Goal: Information Seeking & Learning: Learn about a topic

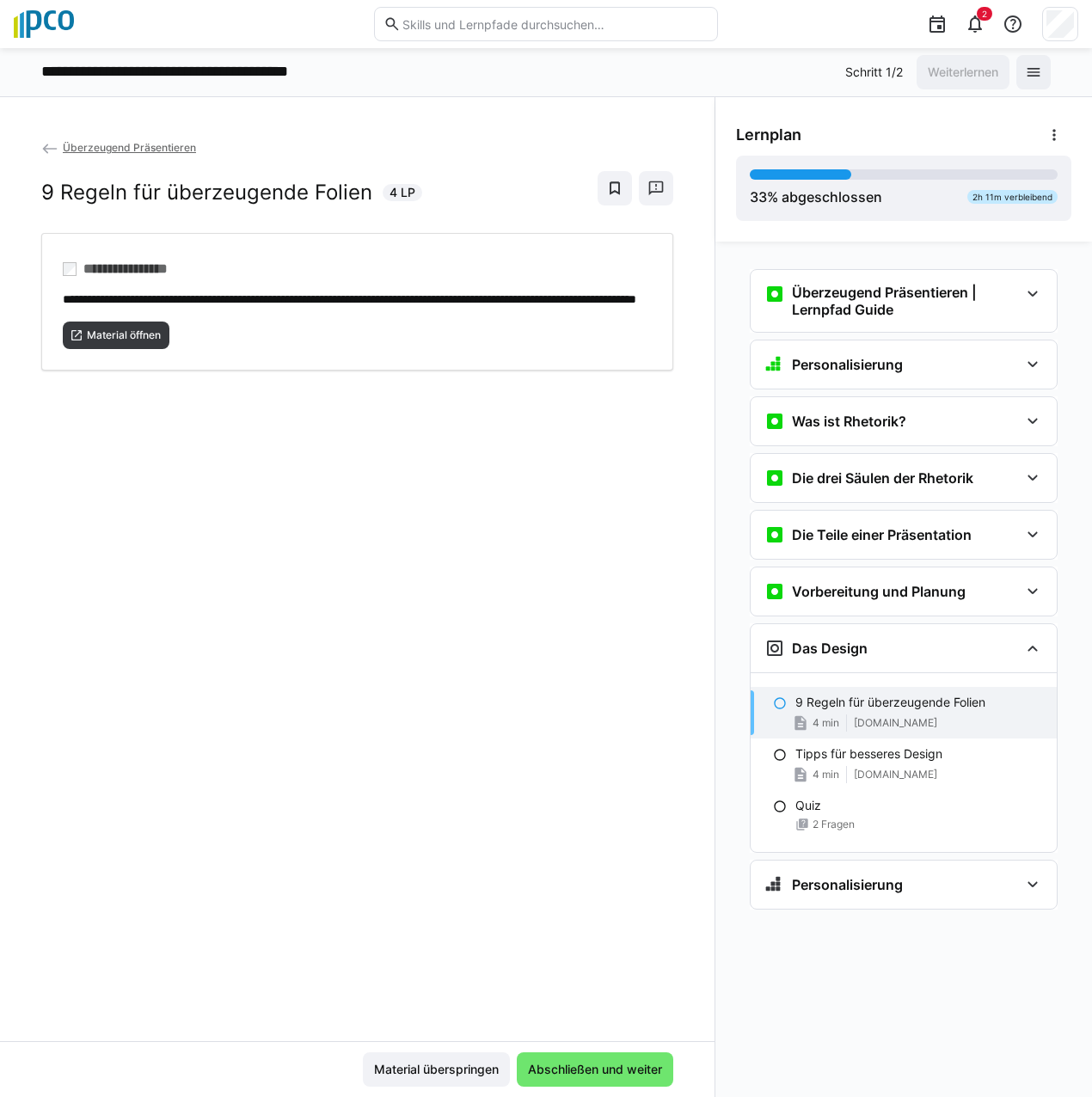
click at [438, 35] on eds-input at bounding box center [546, 24] width 344 height 35
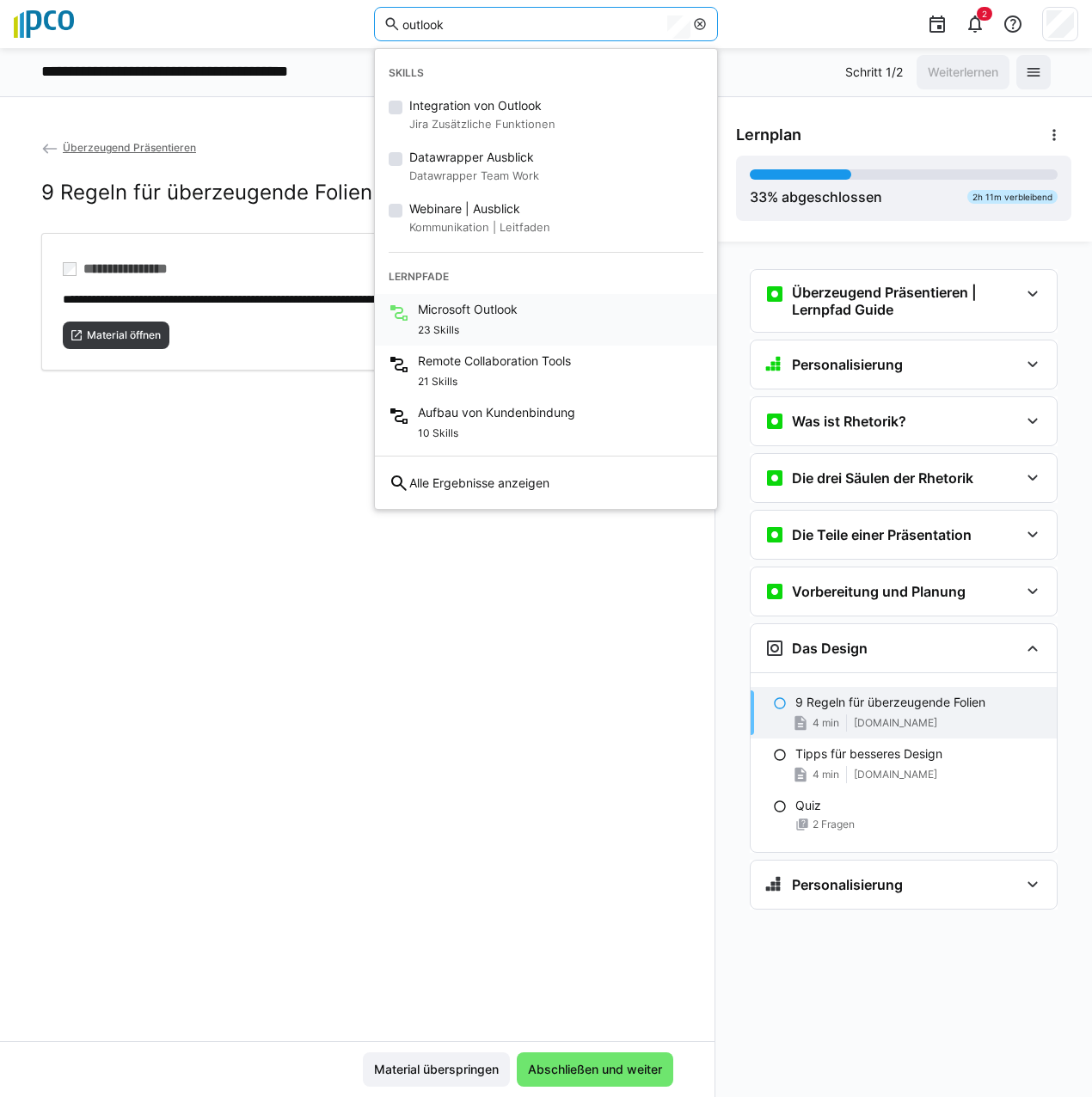
type input "outlook"
click at [505, 307] on span "Microsoft Outlook" at bounding box center [467, 309] width 100 height 17
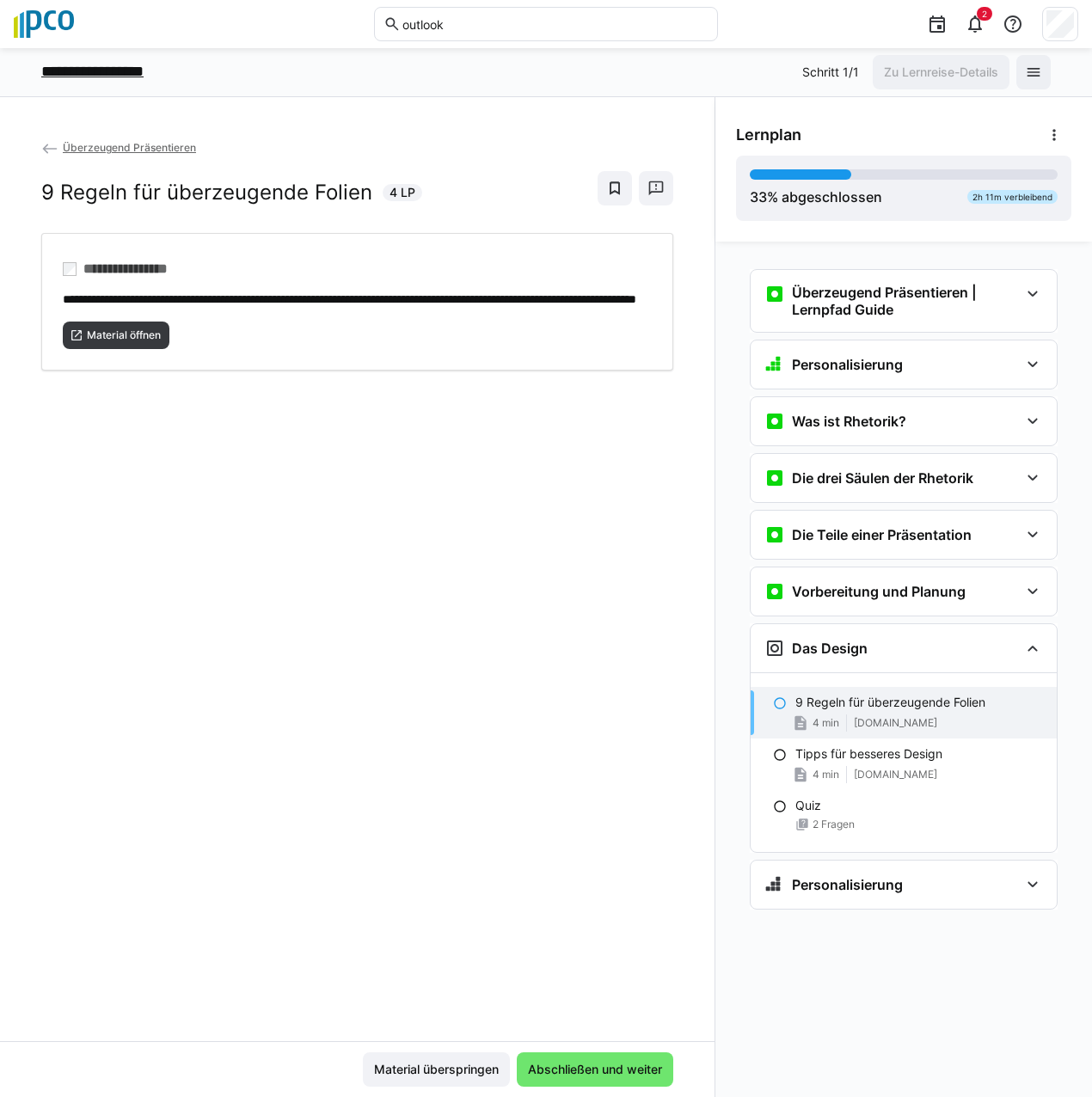
click at [155, 75] on p "**********" at bounding box center [107, 72] width 133 height 23
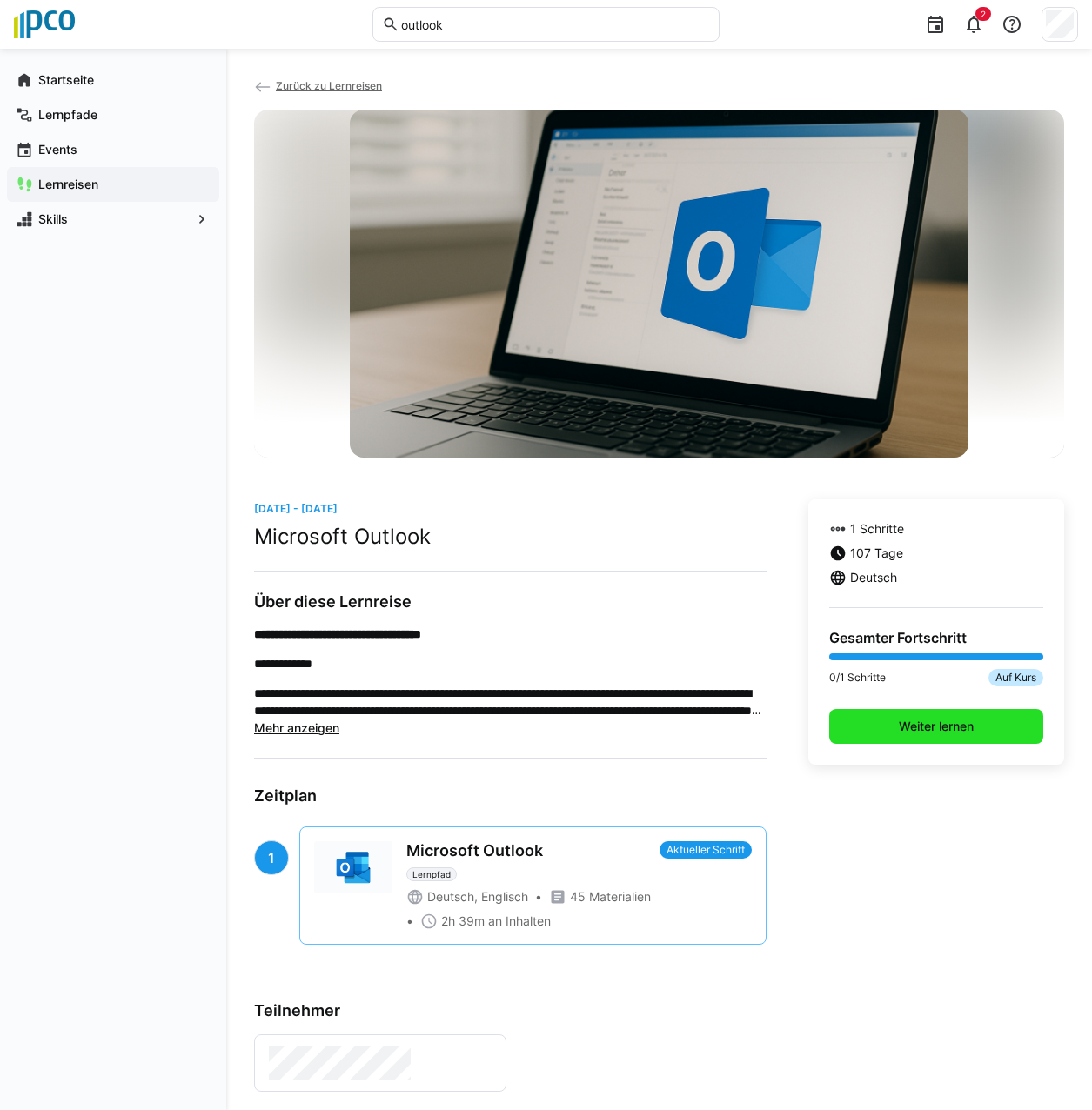
click at [924, 714] on span "Weiter lernen" at bounding box center [937, 727] width 214 height 35
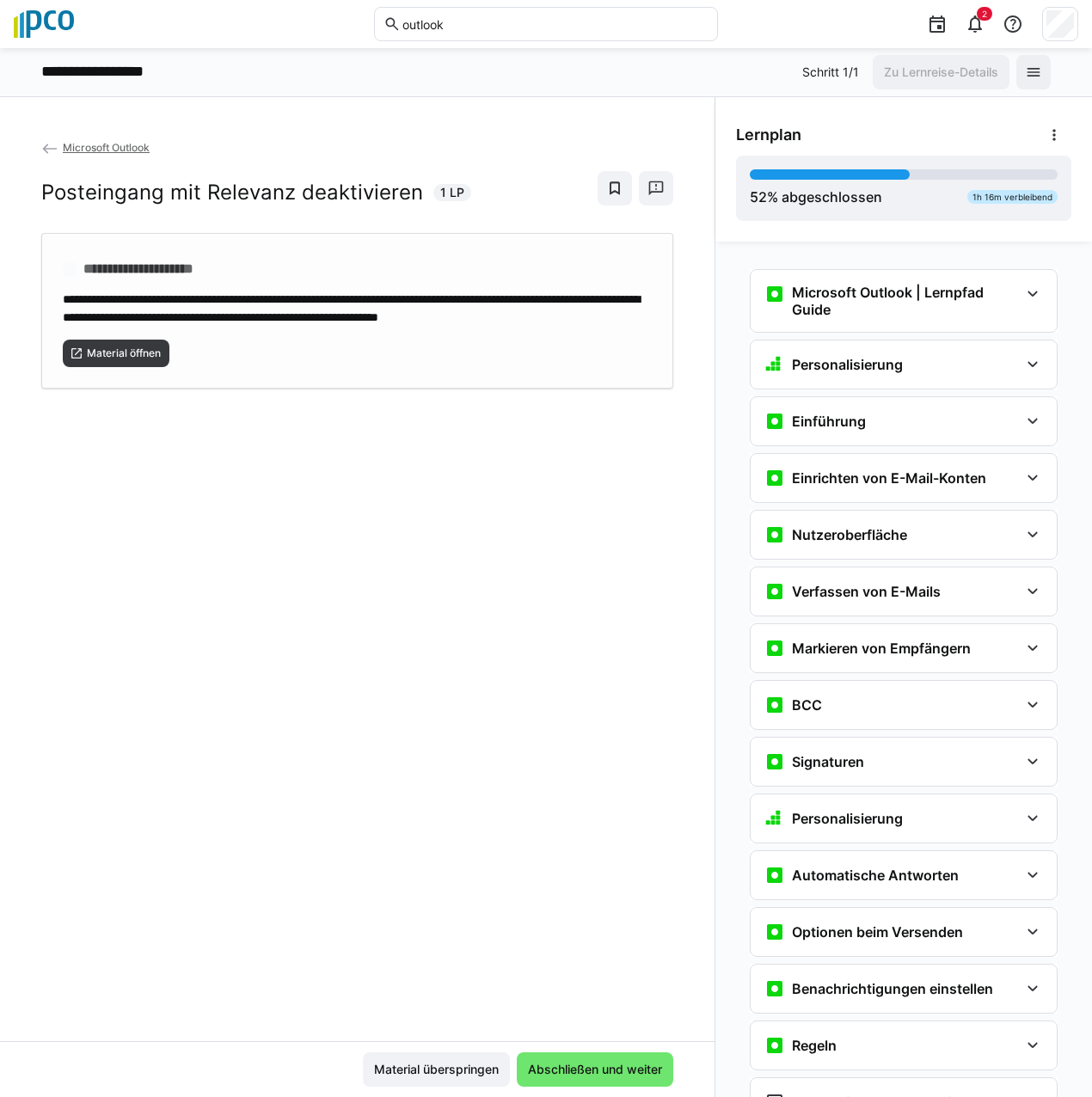
scroll to position [659, 0]
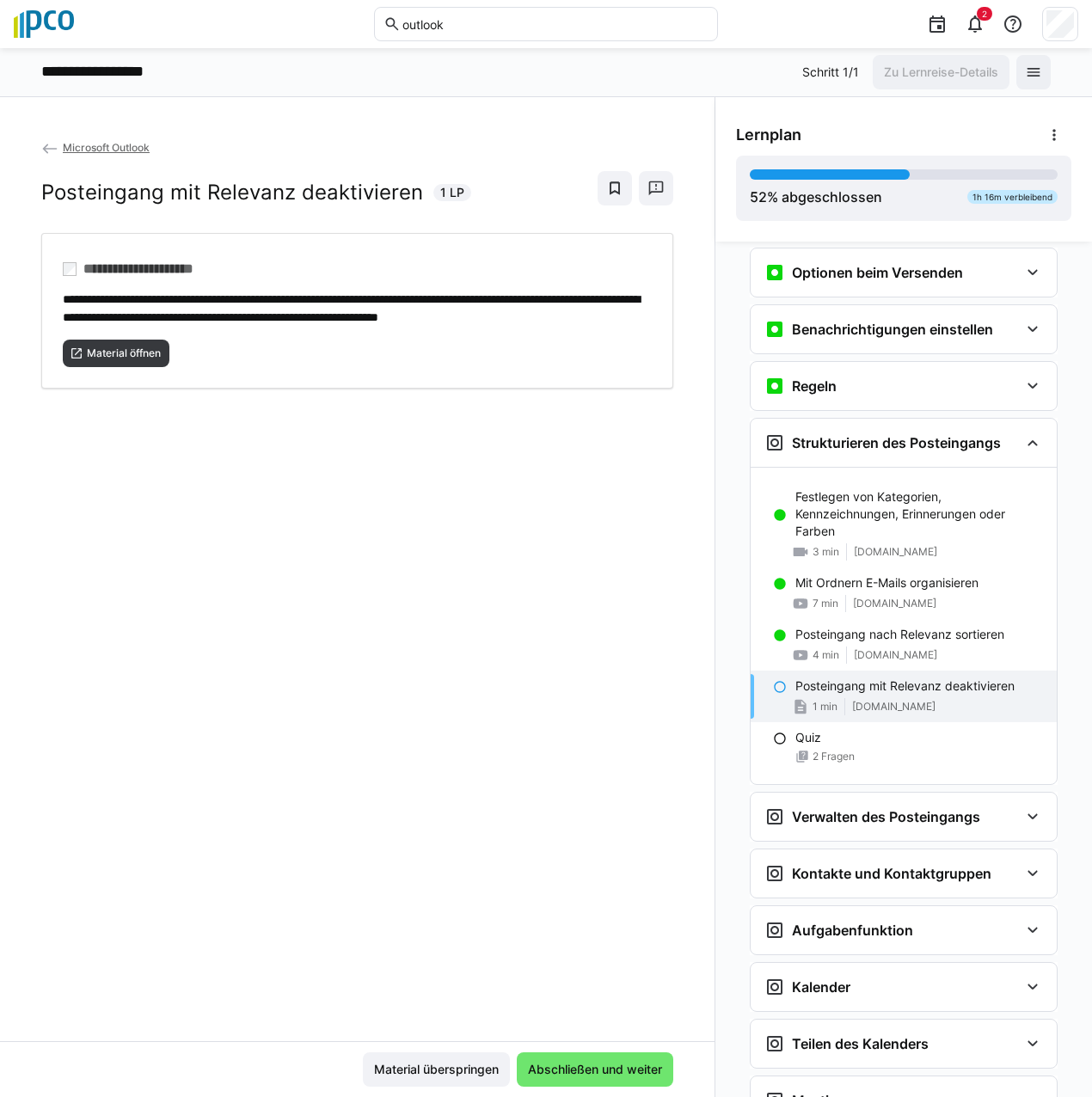
click at [867, 708] on span "[DOMAIN_NAME]" at bounding box center [894, 707] width 83 height 14
click at [909, 690] on p "Posteingang mit Relevanz deaktivieren" at bounding box center [905, 686] width 219 height 17
click at [830, 702] on div "1 min [DOMAIN_NAME]" at bounding box center [920, 707] width 248 height 17
click at [109, 360] on span "Material öffnen" at bounding box center [123, 354] width 77 height 14
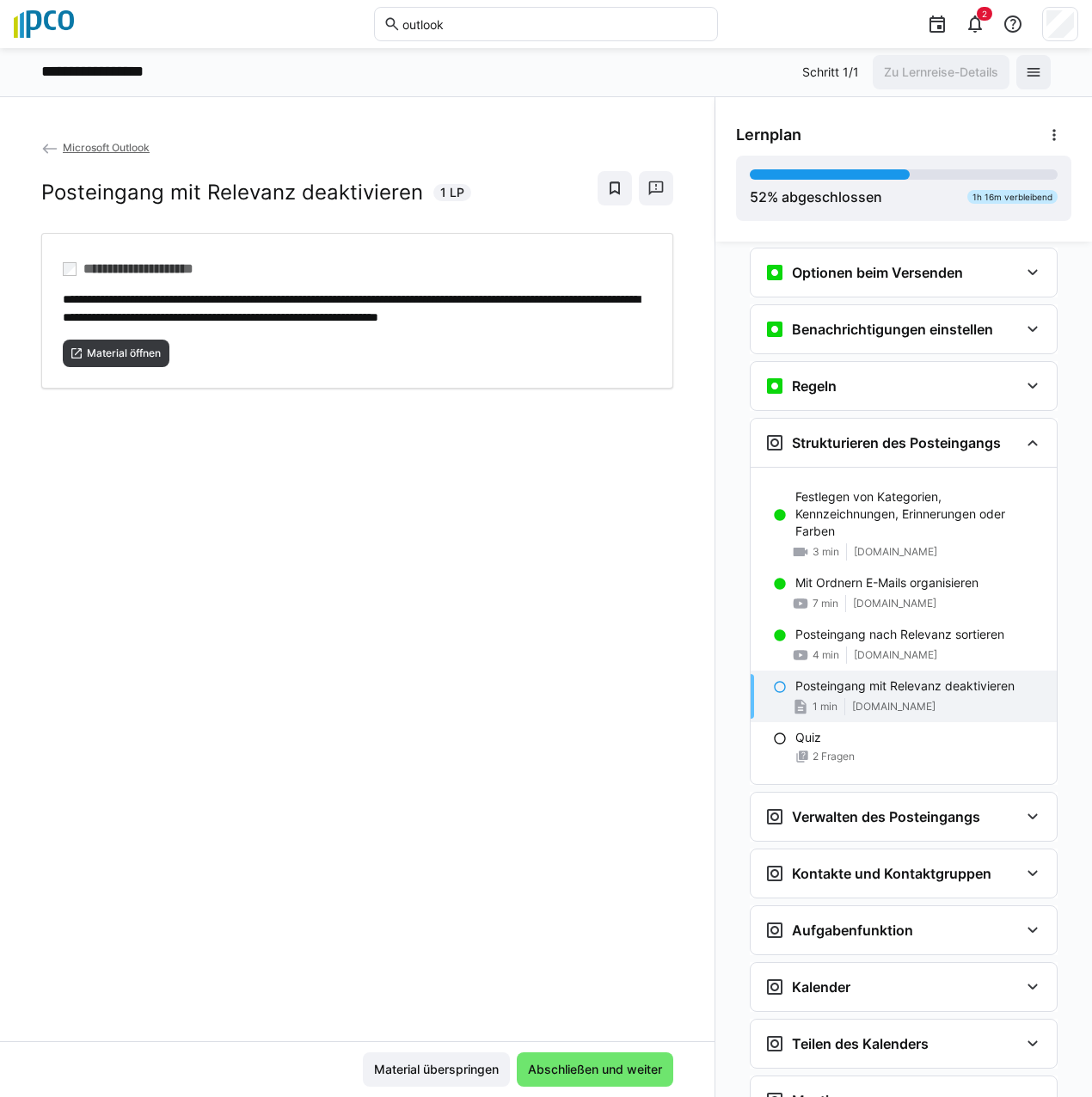
click at [764, 685] on div "Posteingang mit Relevanz deaktivieren 1 min [DOMAIN_NAME]" at bounding box center [903, 697] width 306 height 52
click at [633, 1051] on div "Material überspringen Abschließen und weiter" at bounding box center [357, 1069] width 715 height 55
click at [643, 1050] on div "Material überspringen Abschließen und weiter" at bounding box center [357, 1069] width 715 height 55
click at [660, 1053] on span "Abschließen und weiter" at bounding box center [595, 1070] width 157 height 35
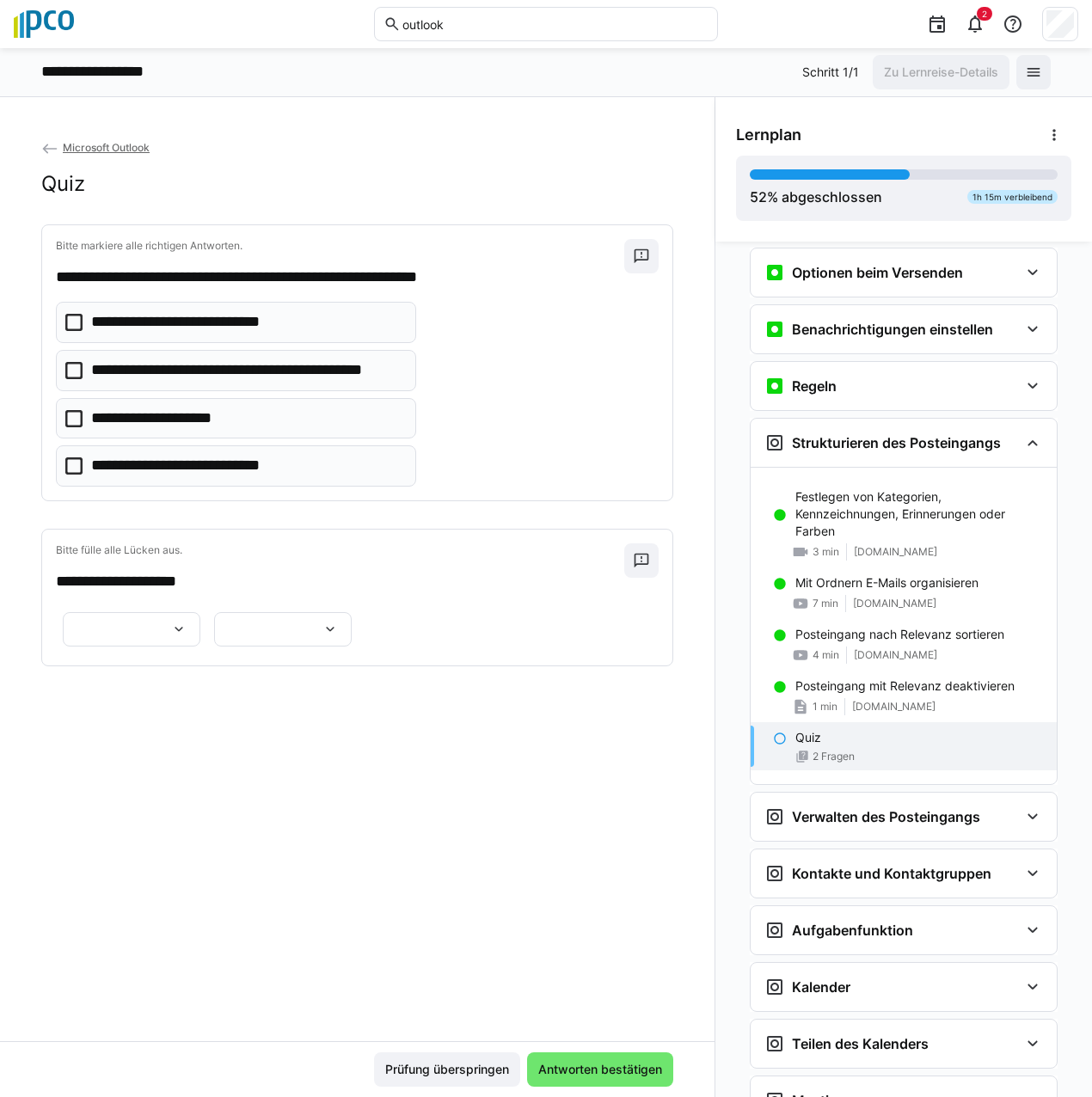
click at [597, 982] on div "**********" at bounding box center [357, 590] width 715 height 903
click at [70, 469] on icon at bounding box center [74, 466] width 17 height 17
click at [73, 369] on icon at bounding box center [74, 371] width 17 height 17
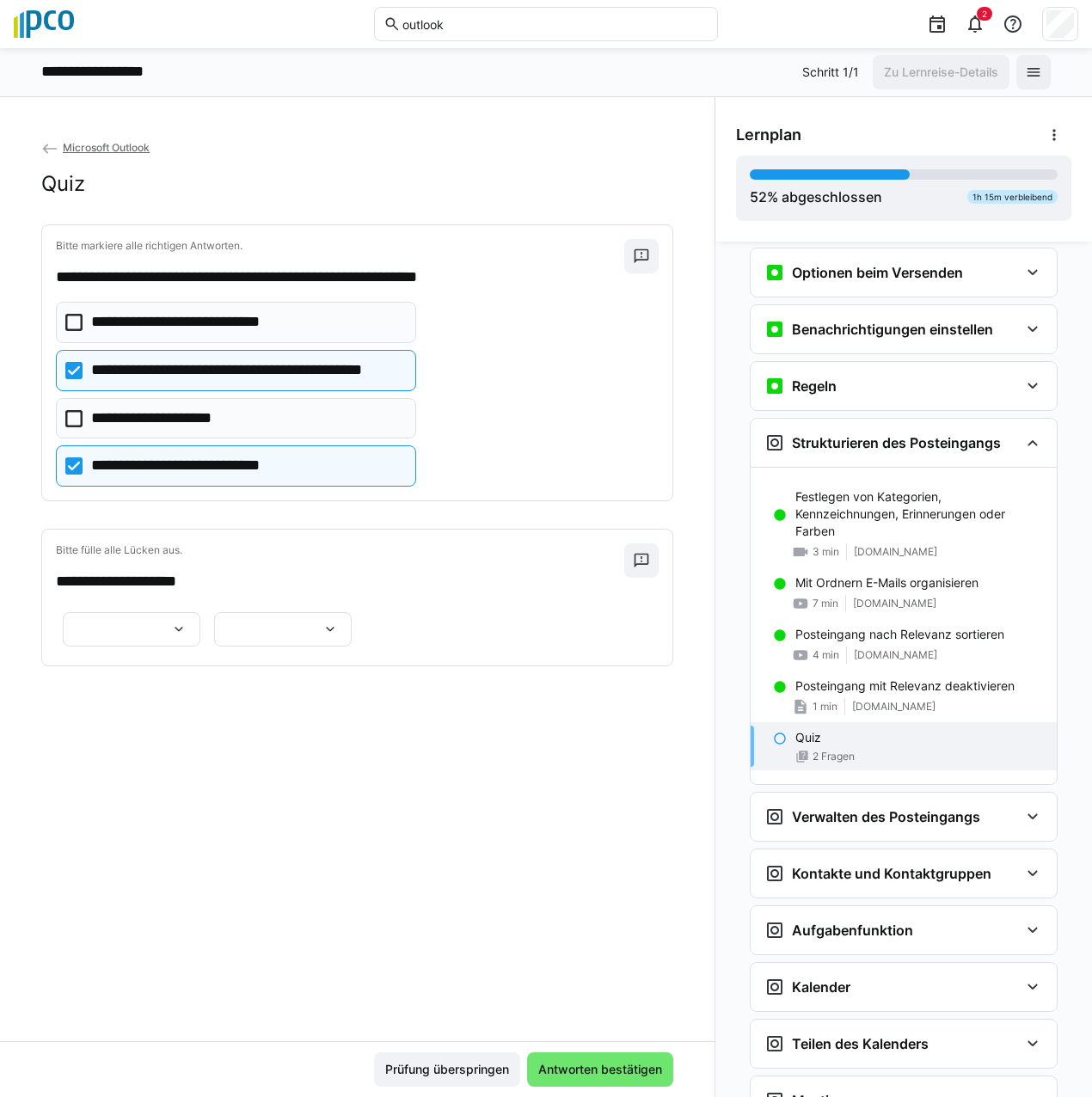
click at [188, 646] on div at bounding box center [131, 629] width 138 height 35
click at [116, 742] on p "*******" at bounding box center [98, 745] width 44 height 17
click at [339, 638] on eds-icon at bounding box center [330, 629] width 17 height 17
click at [456, 745] on p "**********" at bounding box center [497, 745] width 135 height 17
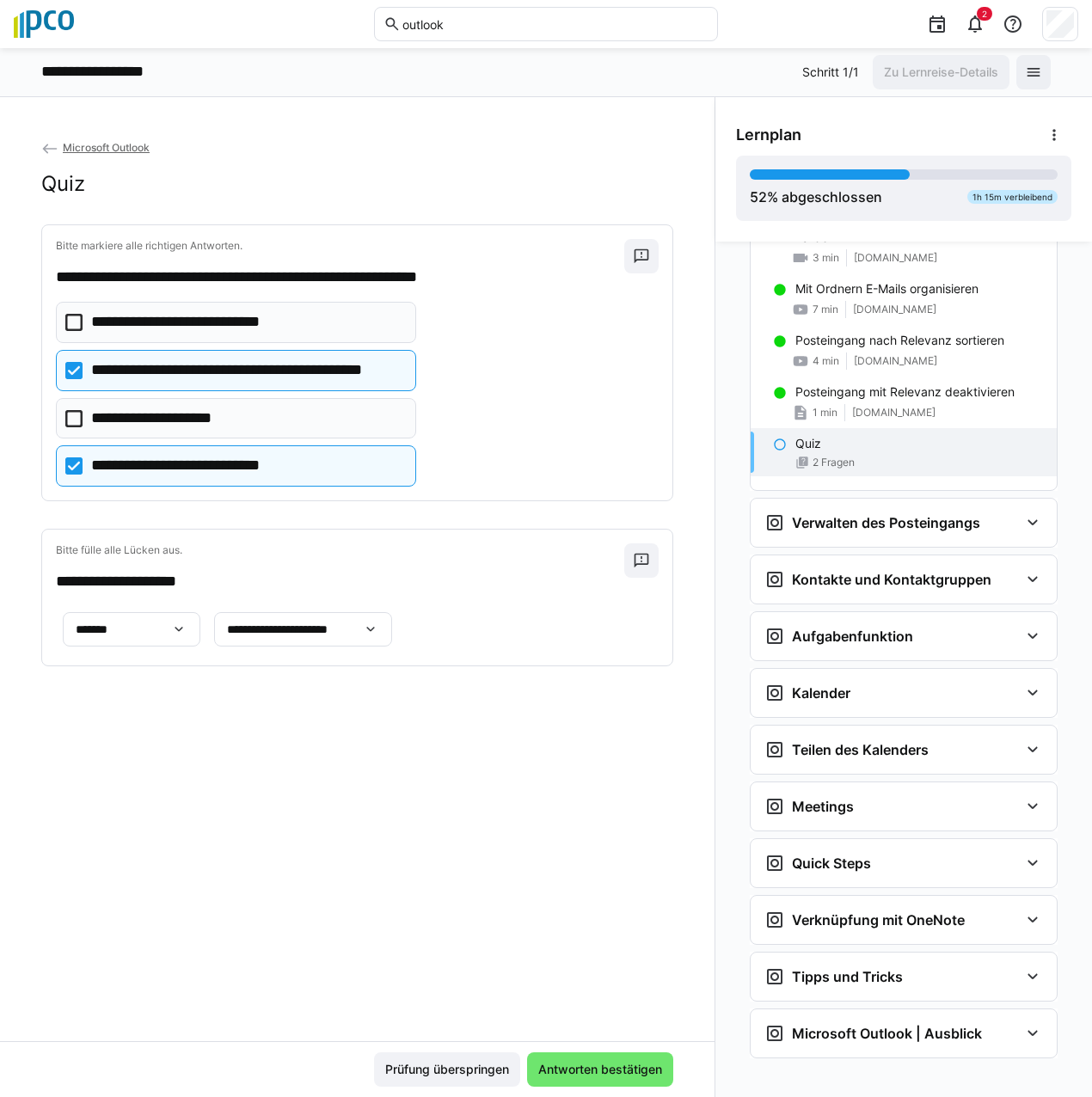
scroll to position [968, 0]
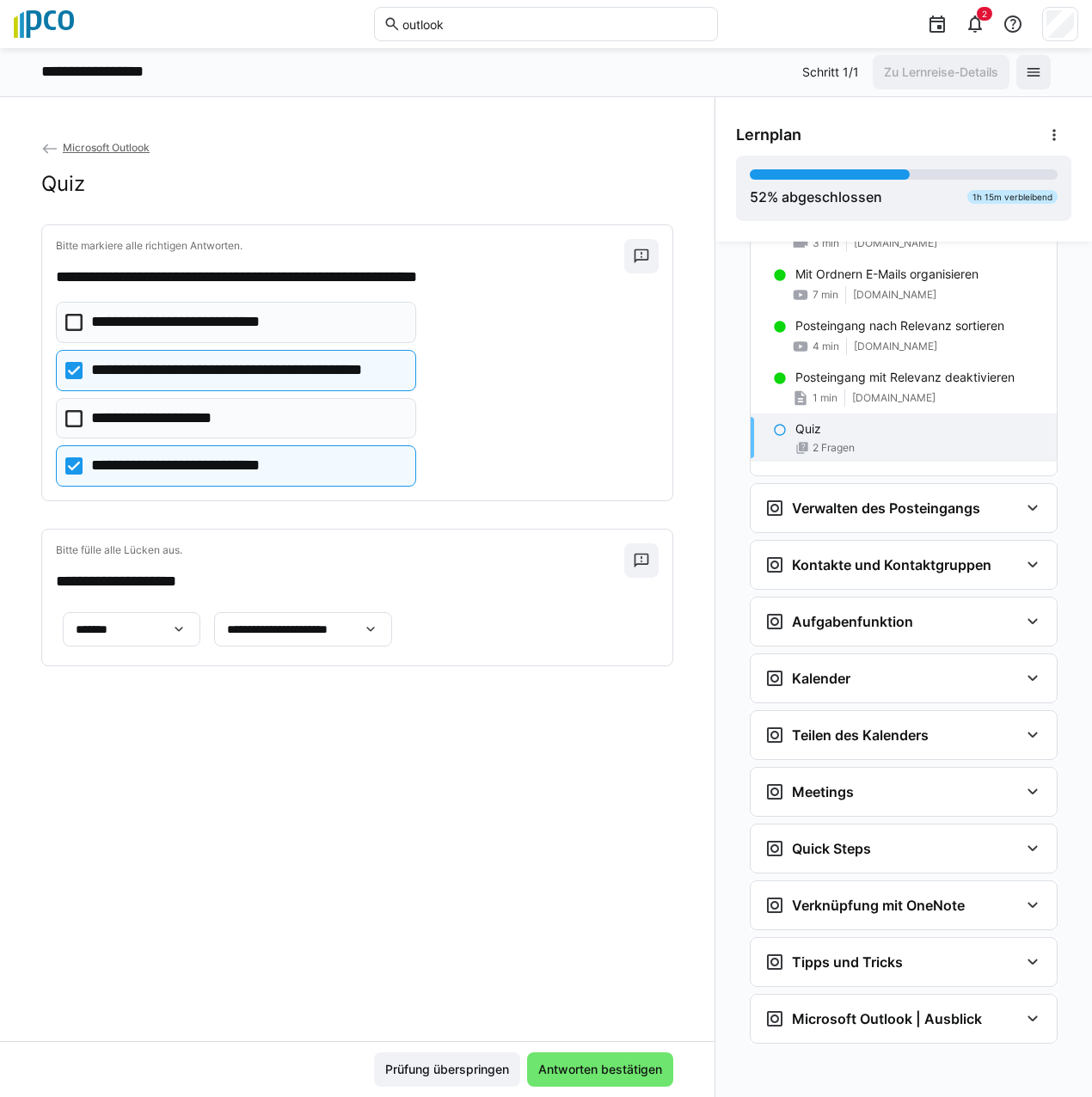
click at [610, 1052] on div "Prüfung überspringen Antworten bestätigen" at bounding box center [357, 1069] width 715 height 55
drag, startPoint x: 588, startPoint y: 883, endPoint x: 595, endPoint y: 690, distance: 193.1
click at [595, 690] on div "**********" at bounding box center [357, 590] width 715 height 903
drag, startPoint x: 334, startPoint y: 814, endPoint x: 436, endPoint y: 706, distance: 148.6
click at [436, 706] on div "**********" at bounding box center [357, 590] width 715 height 903
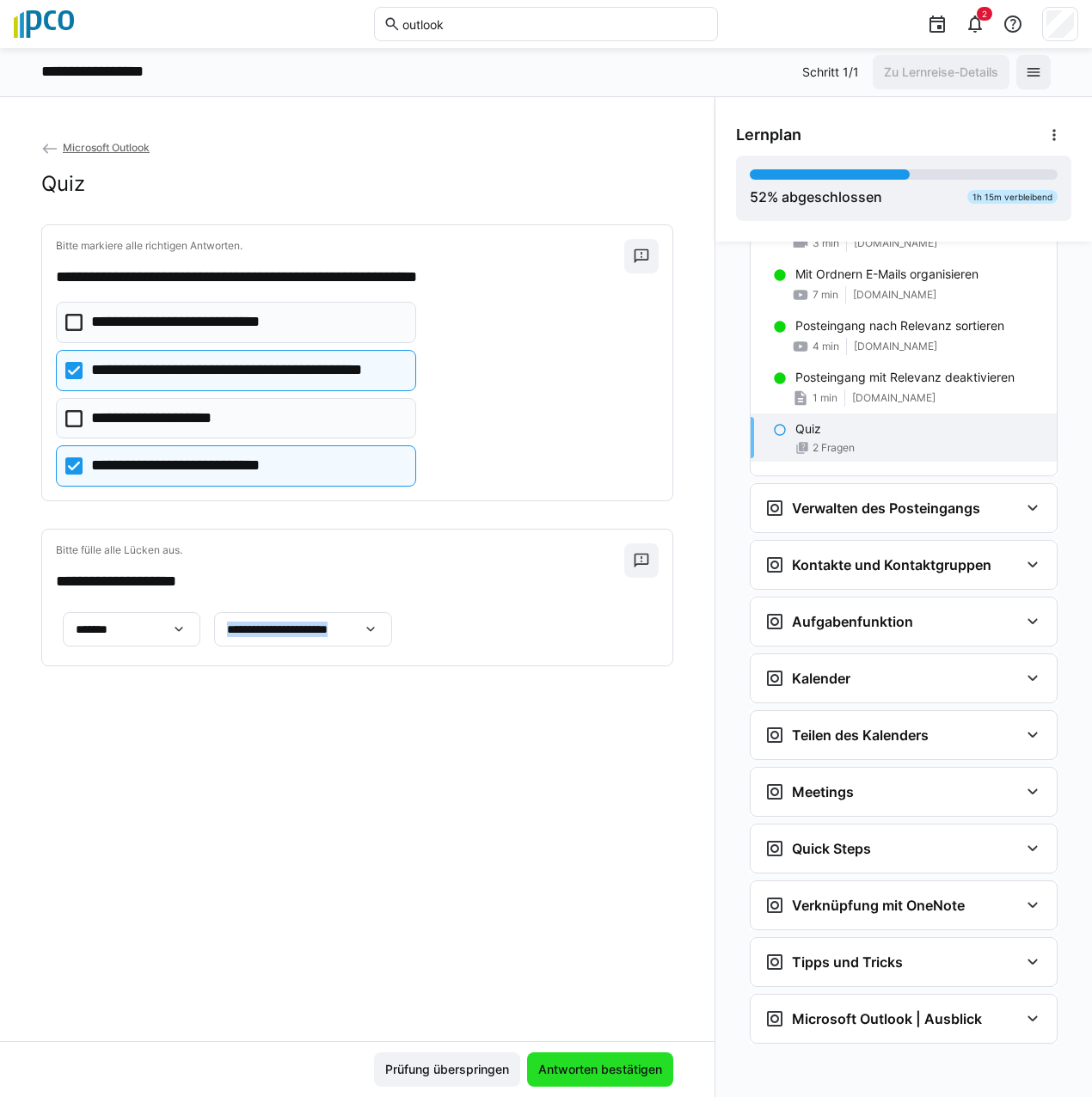
click at [634, 1054] on span "Antworten bestätigen" at bounding box center [600, 1070] width 146 height 35
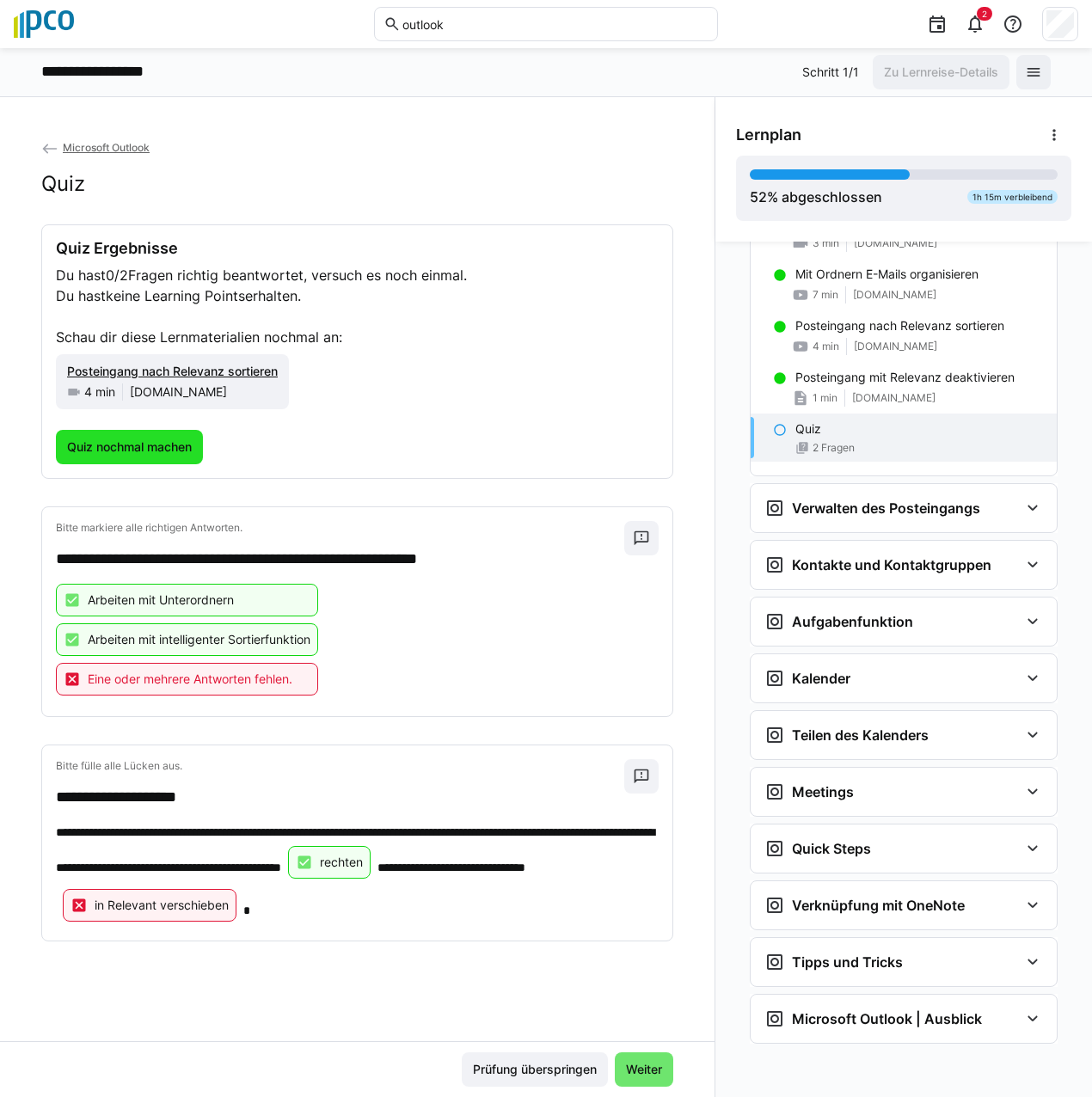
click at [165, 450] on span "Quiz nochmal machen" at bounding box center [129, 447] width 130 height 17
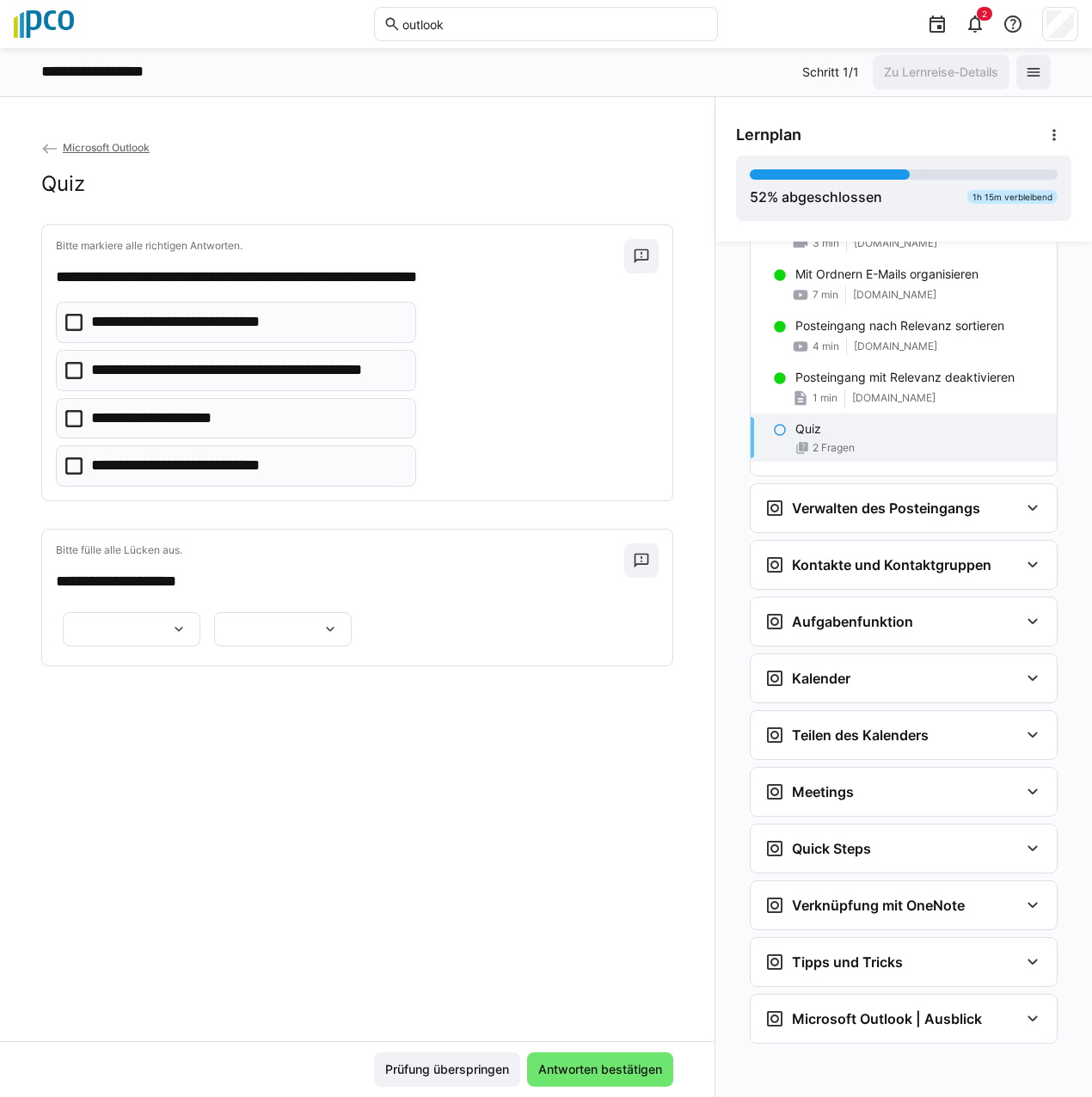
click at [68, 326] on icon at bounding box center [74, 322] width 17 height 17
click at [74, 373] on icon at bounding box center [74, 371] width 17 height 17
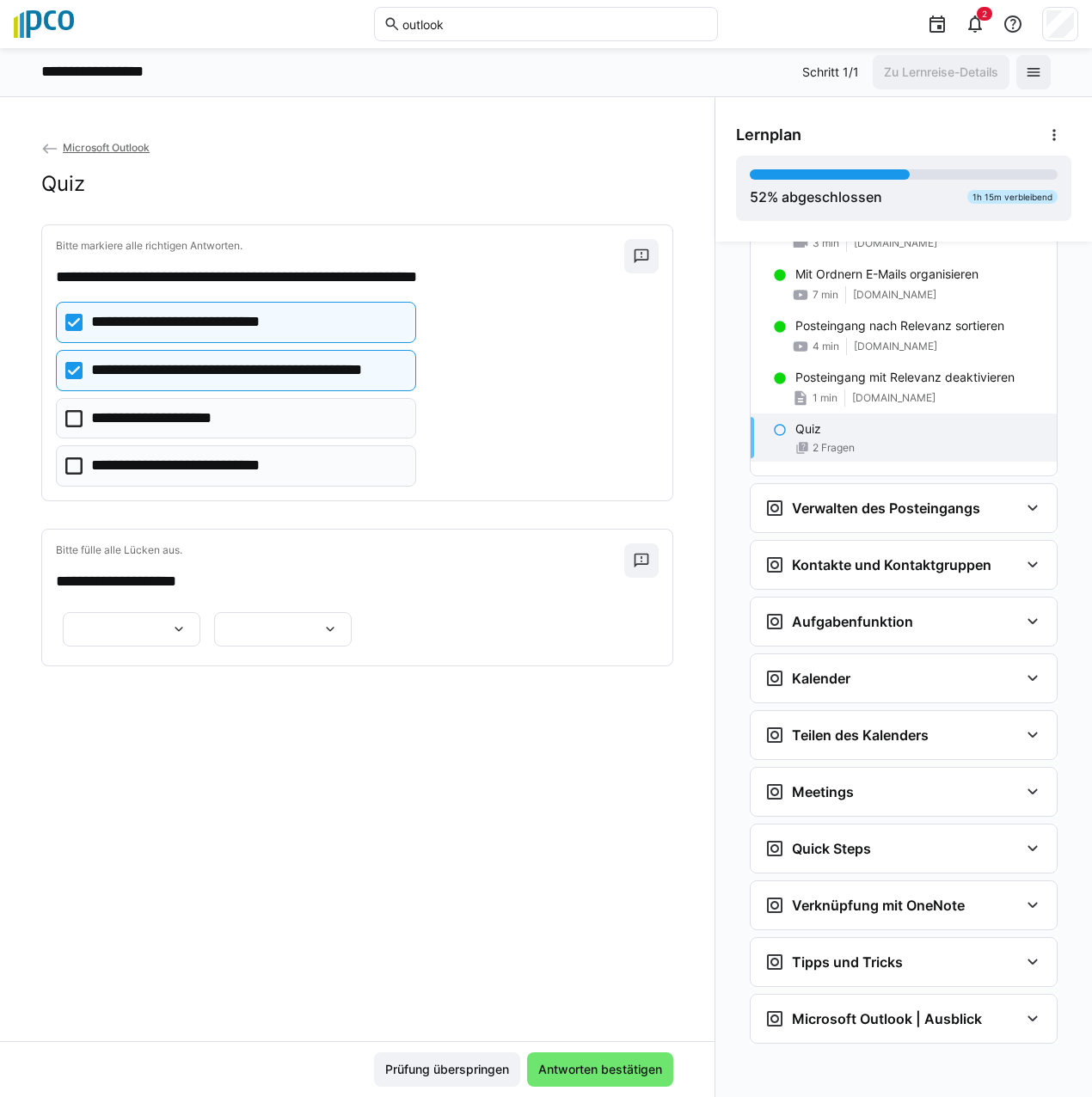
click at [86, 471] on eds-checkbox "**********" at bounding box center [236, 466] width 361 height 42
click at [181, 638] on eds-icon at bounding box center [179, 629] width 17 height 17
click at [155, 745] on span "*******" at bounding box center [131, 745] width 138 height 36
click at [339, 638] on eds-icon at bounding box center [330, 629] width 17 height 17
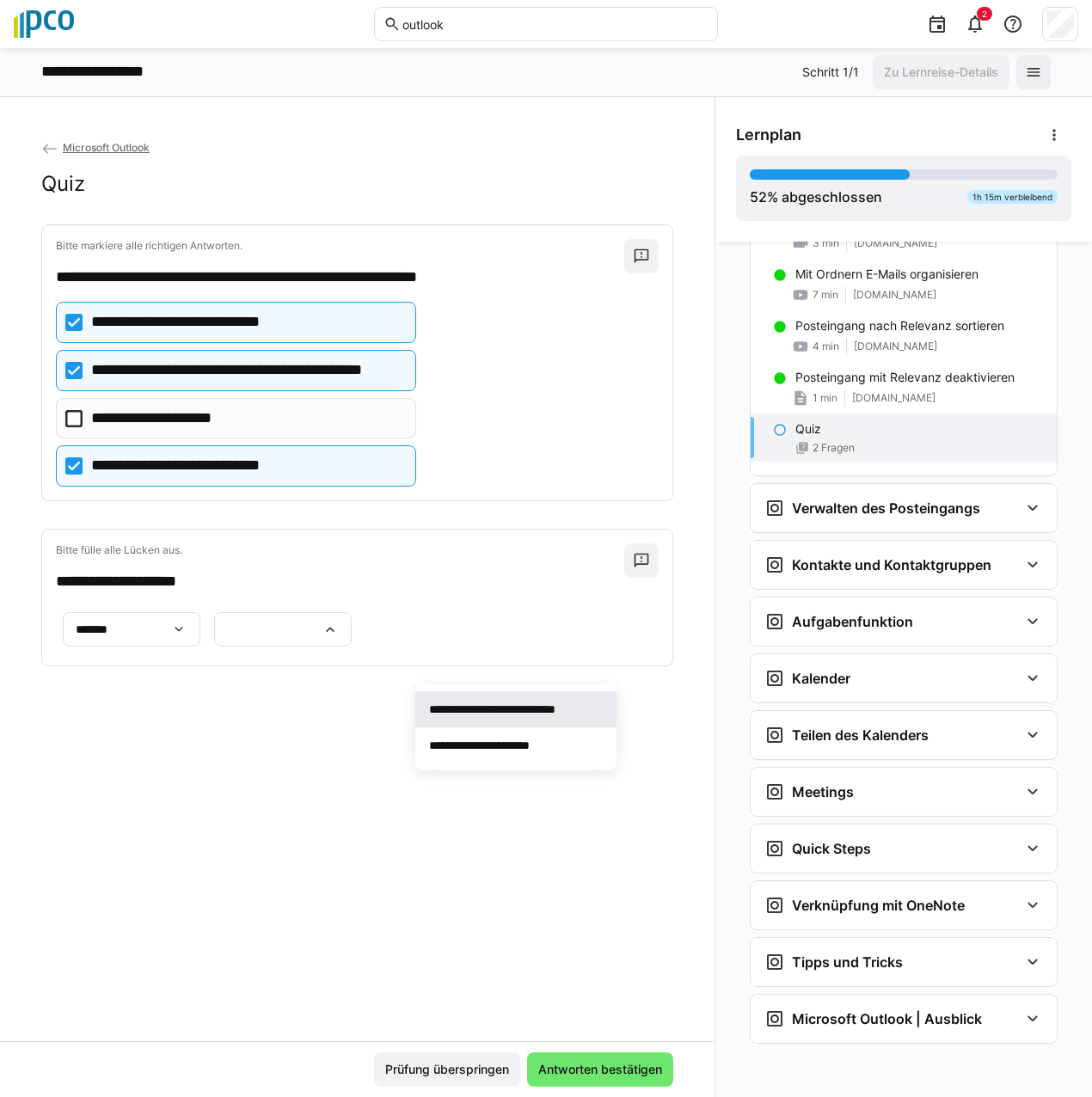
click at [555, 713] on p "**********" at bounding box center [516, 710] width 173 height 17
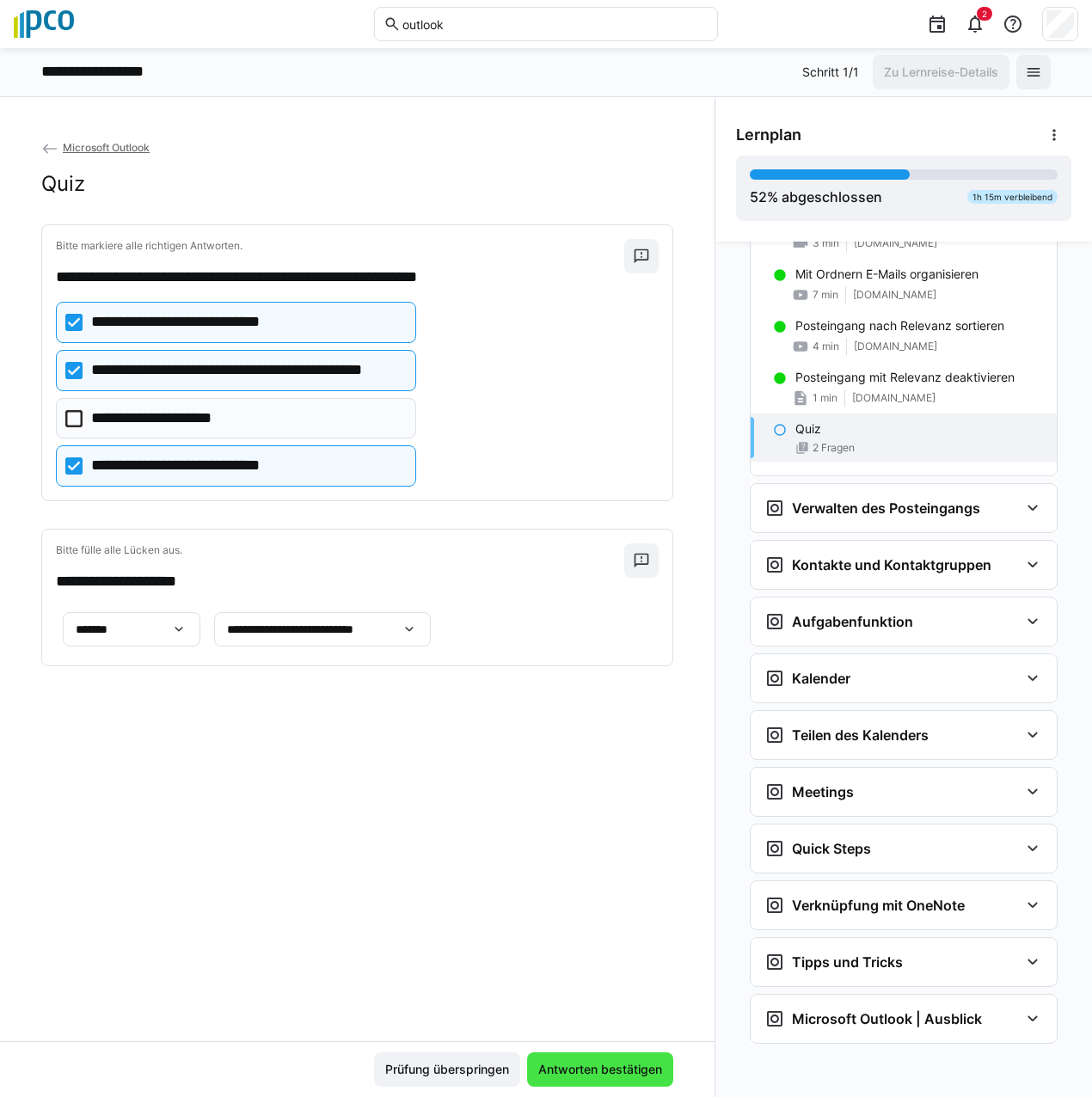
click at [634, 1055] on span "Antworten bestätigen" at bounding box center [600, 1070] width 146 height 35
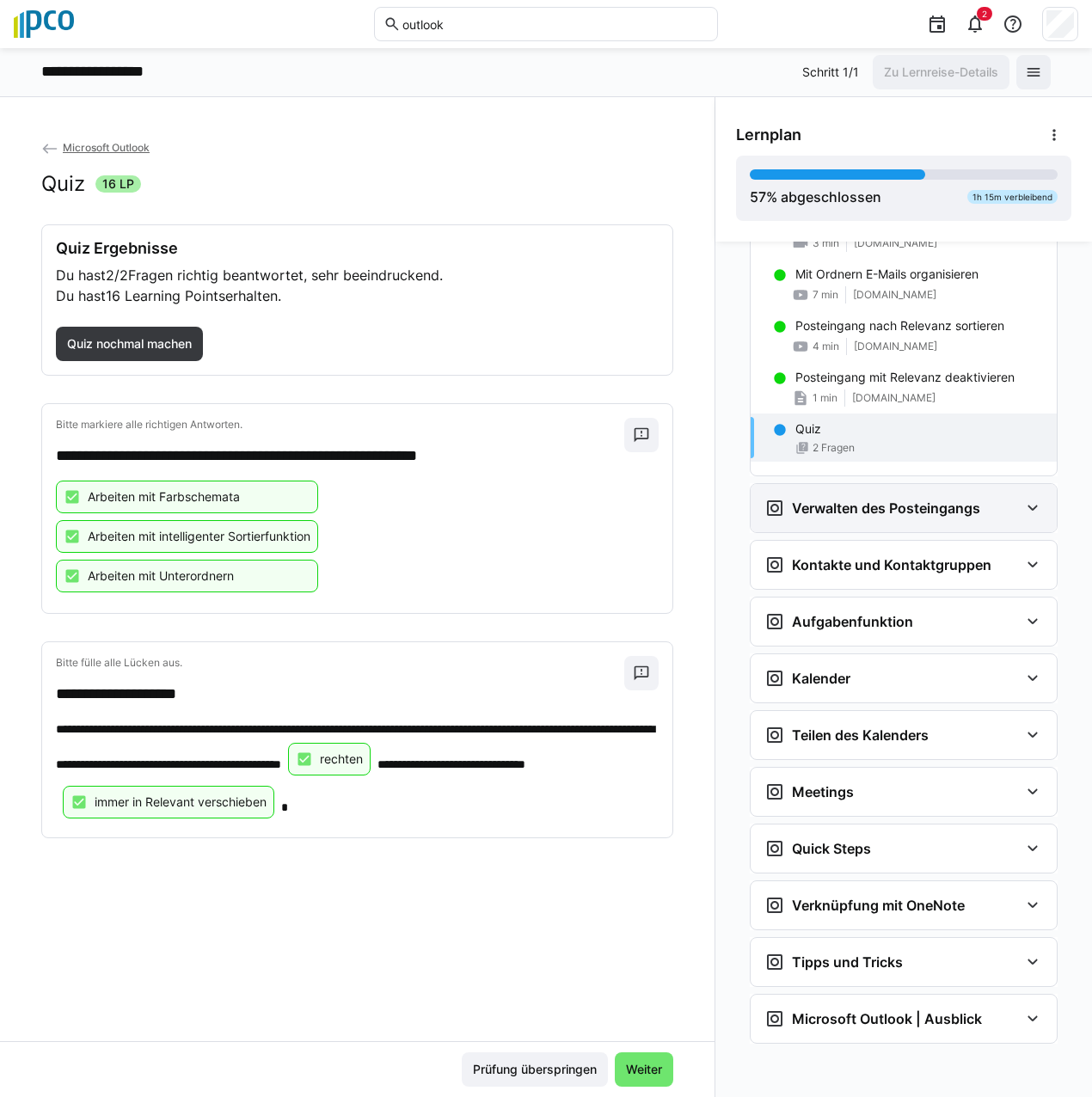
click at [1026, 504] on eds-icon at bounding box center [1033, 509] width 21 height 21
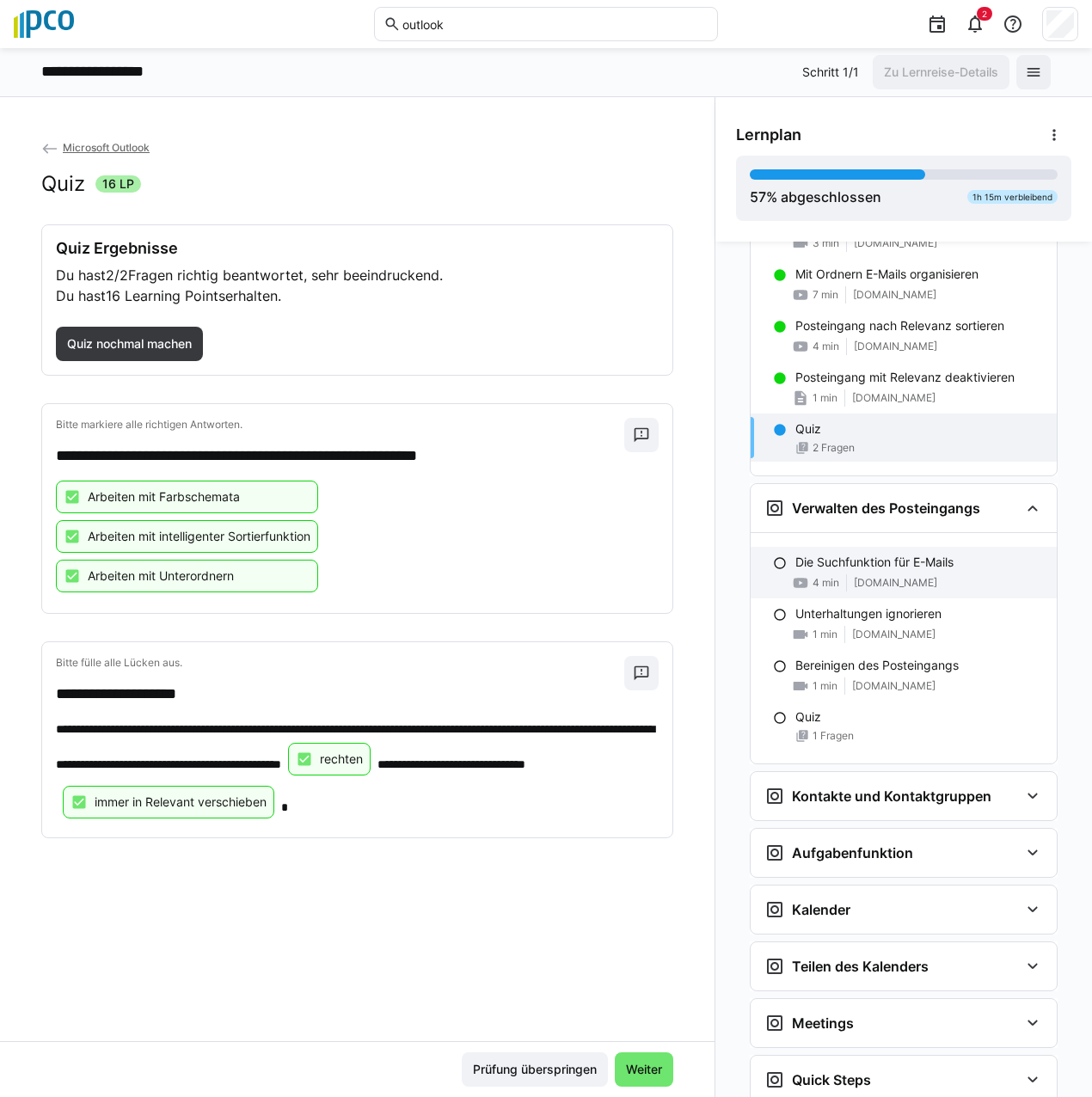
click at [811, 561] on p "Die Suchfunktion für E-Mails" at bounding box center [874, 562] width 159 height 17
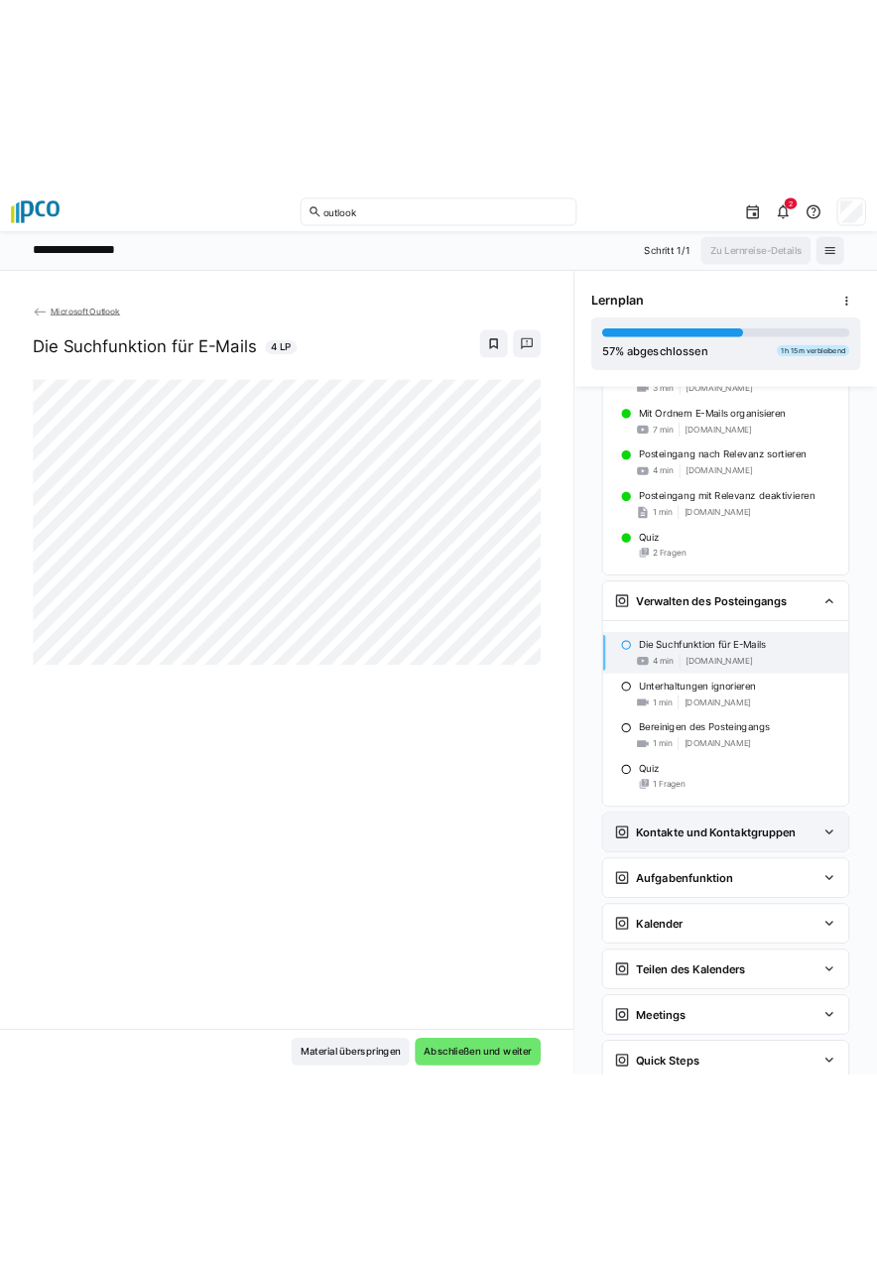
scroll to position [1384, 0]
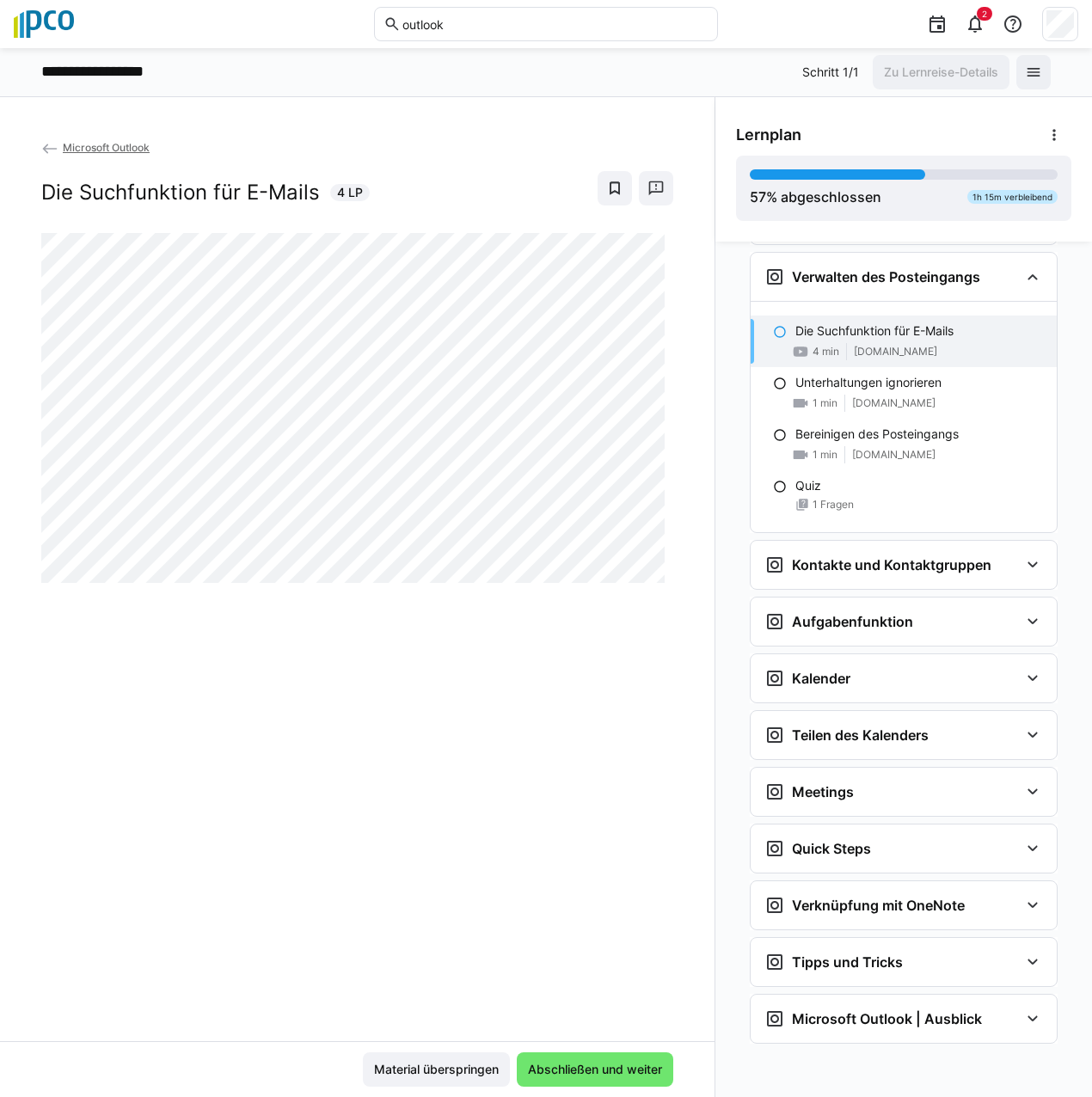
click at [773, 329] on eds-icon at bounding box center [780, 332] width 14 height 14
click at [1005, 342] on div "Die Suchfunktion für E-Mails 4 min [DOMAIN_NAME]" at bounding box center [903, 341] width 306 height 52
click at [829, 386] on p "Unterhaltungen ignorieren" at bounding box center [868, 383] width 146 height 17
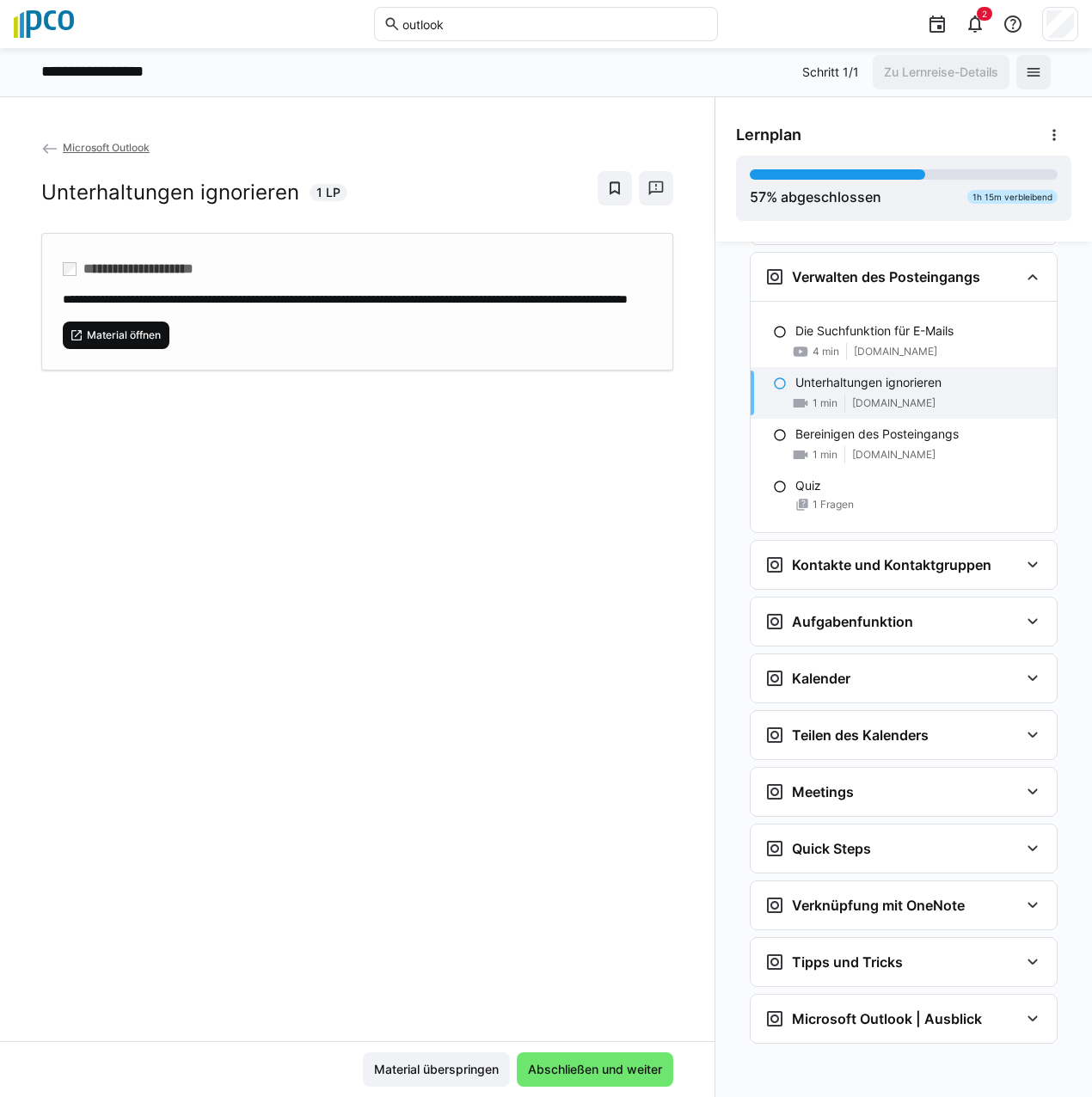
click at [125, 342] on span "Material öffnen" at bounding box center [123, 335] width 77 height 14
click at [773, 332] on eds-icon at bounding box center [780, 332] width 14 height 14
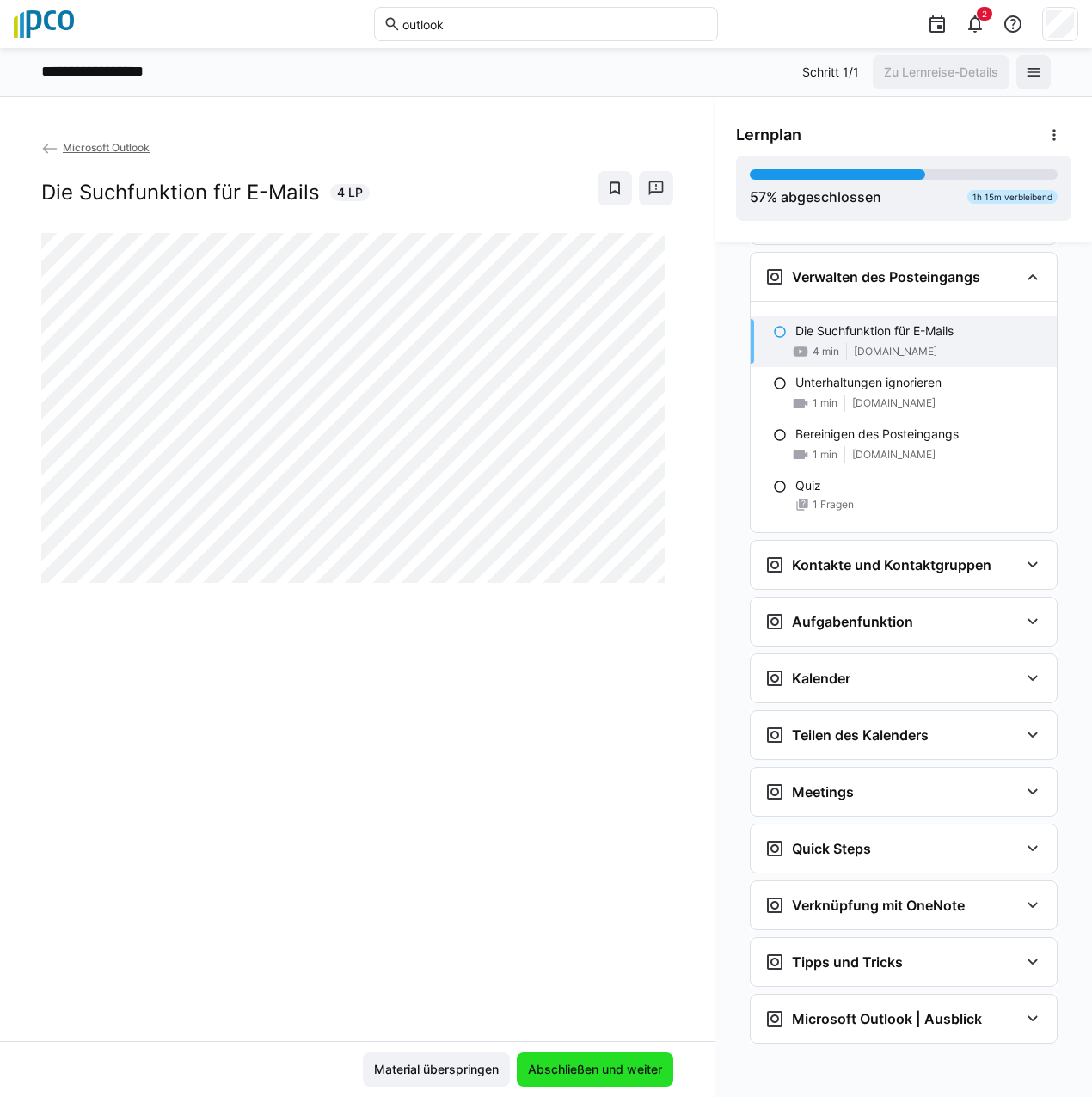
click at [640, 1054] on span "Abschließen und weiter" at bounding box center [595, 1070] width 157 height 35
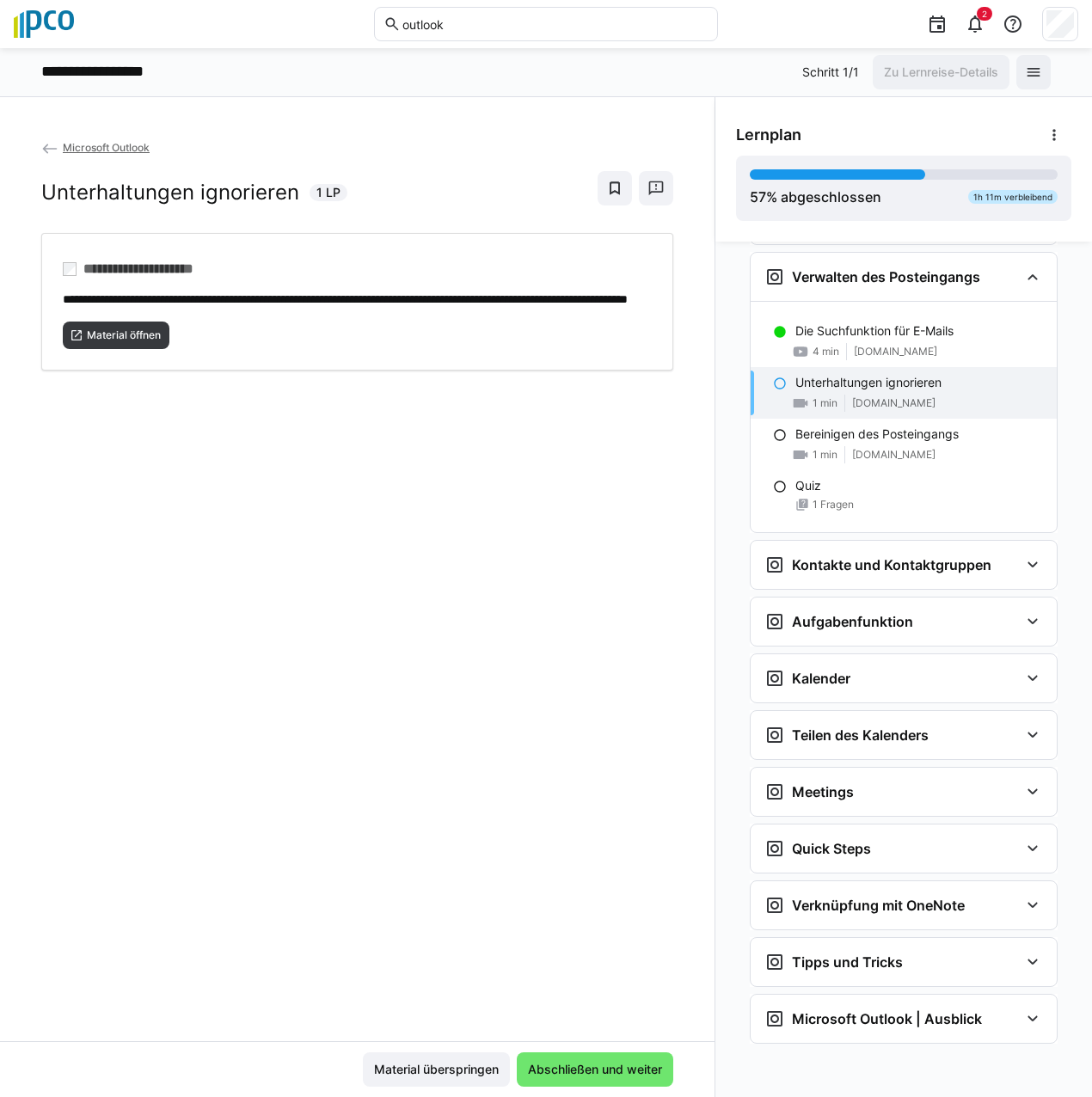
click at [583, 1050] on div "Material überspringen Abschließen und weiter" at bounding box center [357, 1069] width 715 height 55
click at [595, 1050] on div "Material überspringen Abschließen und weiter" at bounding box center [357, 1069] width 715 height 55
click at [596, 1053] on span "Abschließen und weiter" at bounding box center [595, 1070] width 157 height 35
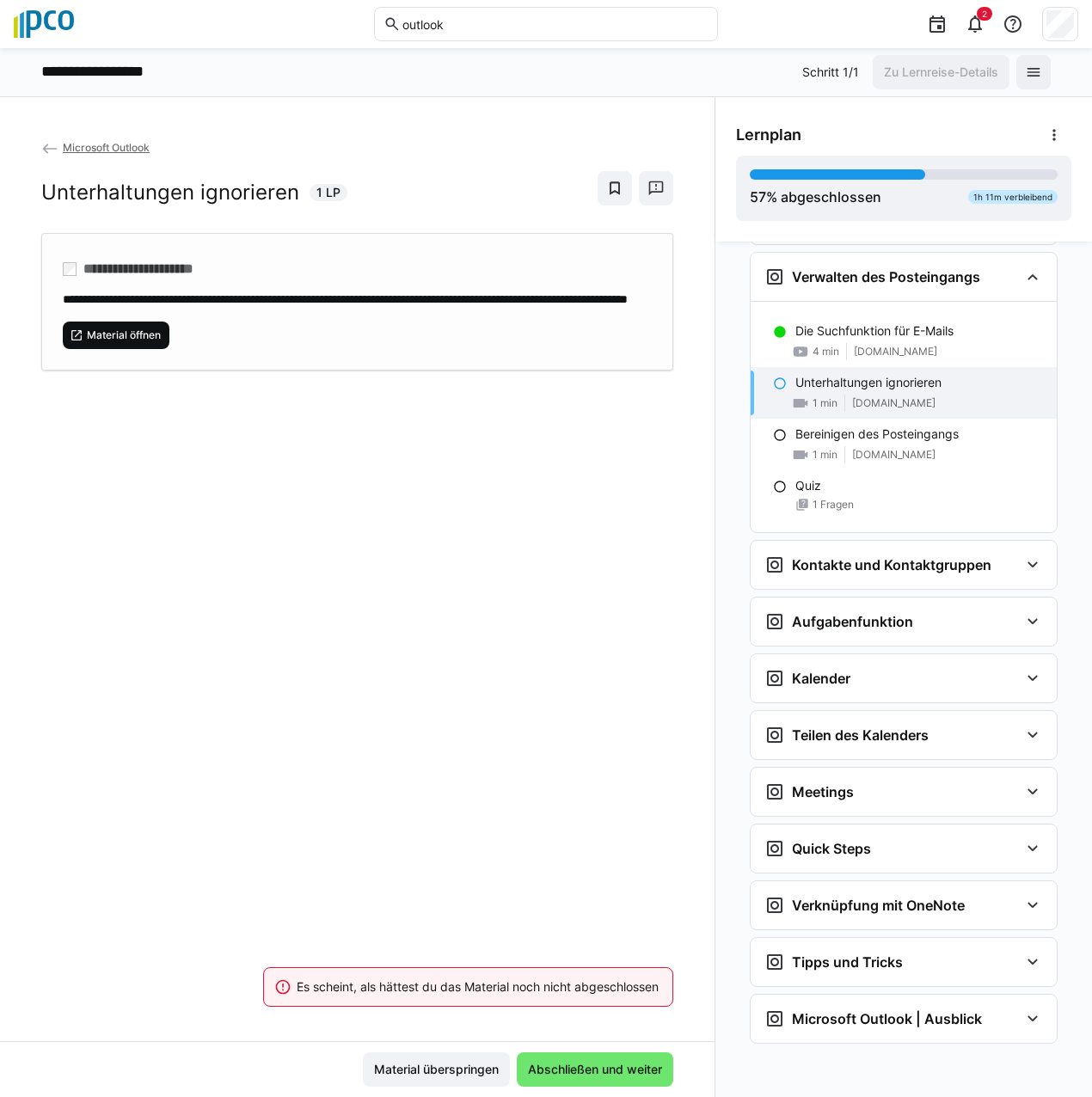
click at [101, 342] on span "Material öffnen" at bounding box center [123, 335] width 77 height 14
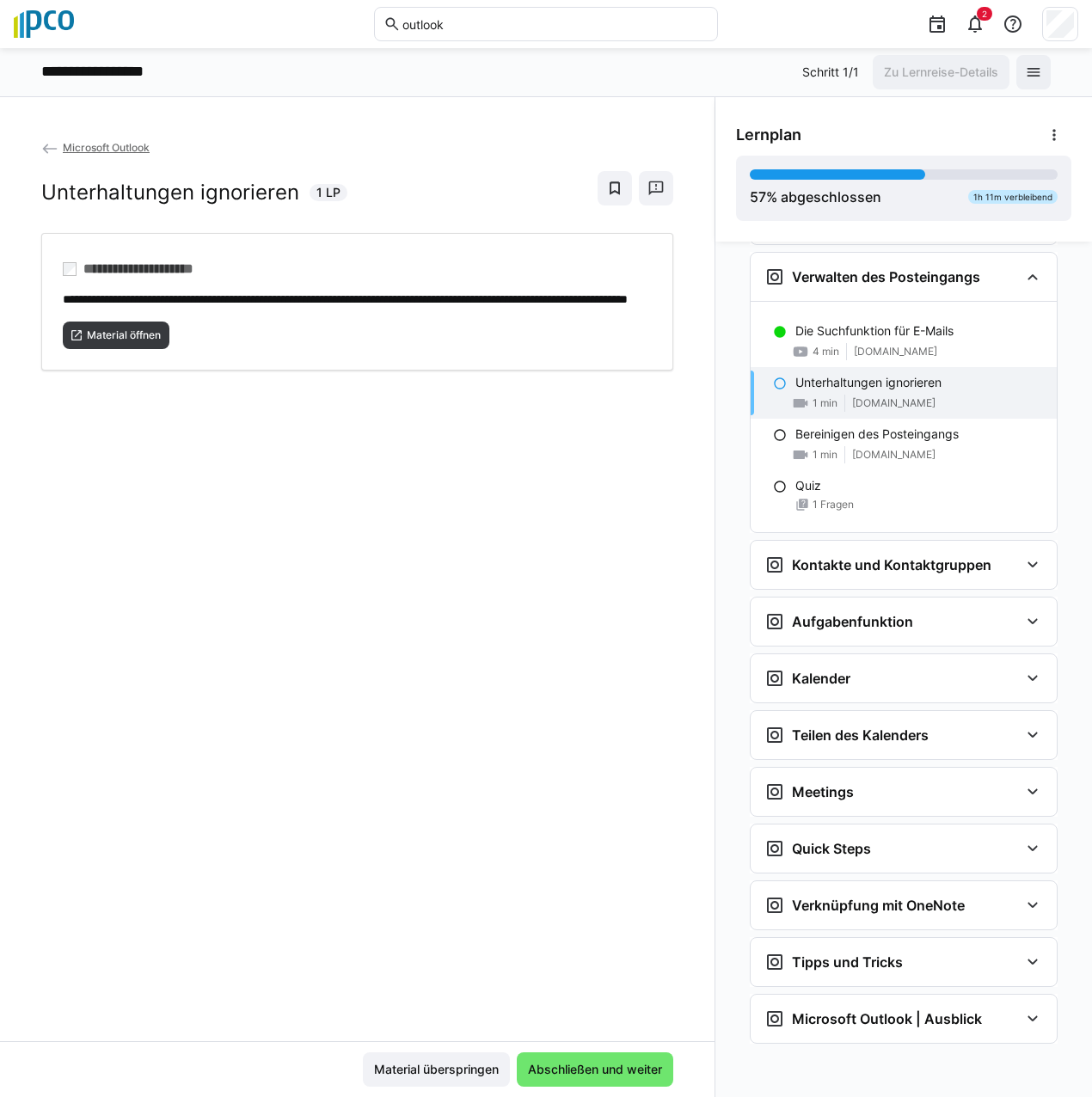
click at [773, 389] on eds-icon at bounding box center [780, 384] width 14 height 14
drag, startPoint x: 763, startPoint y: 381, endPoint x: 779, endPoint y: 391, distance: 18.9
click at [766, 382] on div "Unterhaltungen ignorieren 1 min [DOMAIN_NAME]" at bounding box center [903, 393] width 306 height 52
click at [773, 387] on eds-icon at bounding box center [780, 384] width 14 height 14
click at [649, 1054] on span "Abschließen und weiter" at bounding box center [595, 1070] width 157 height 35
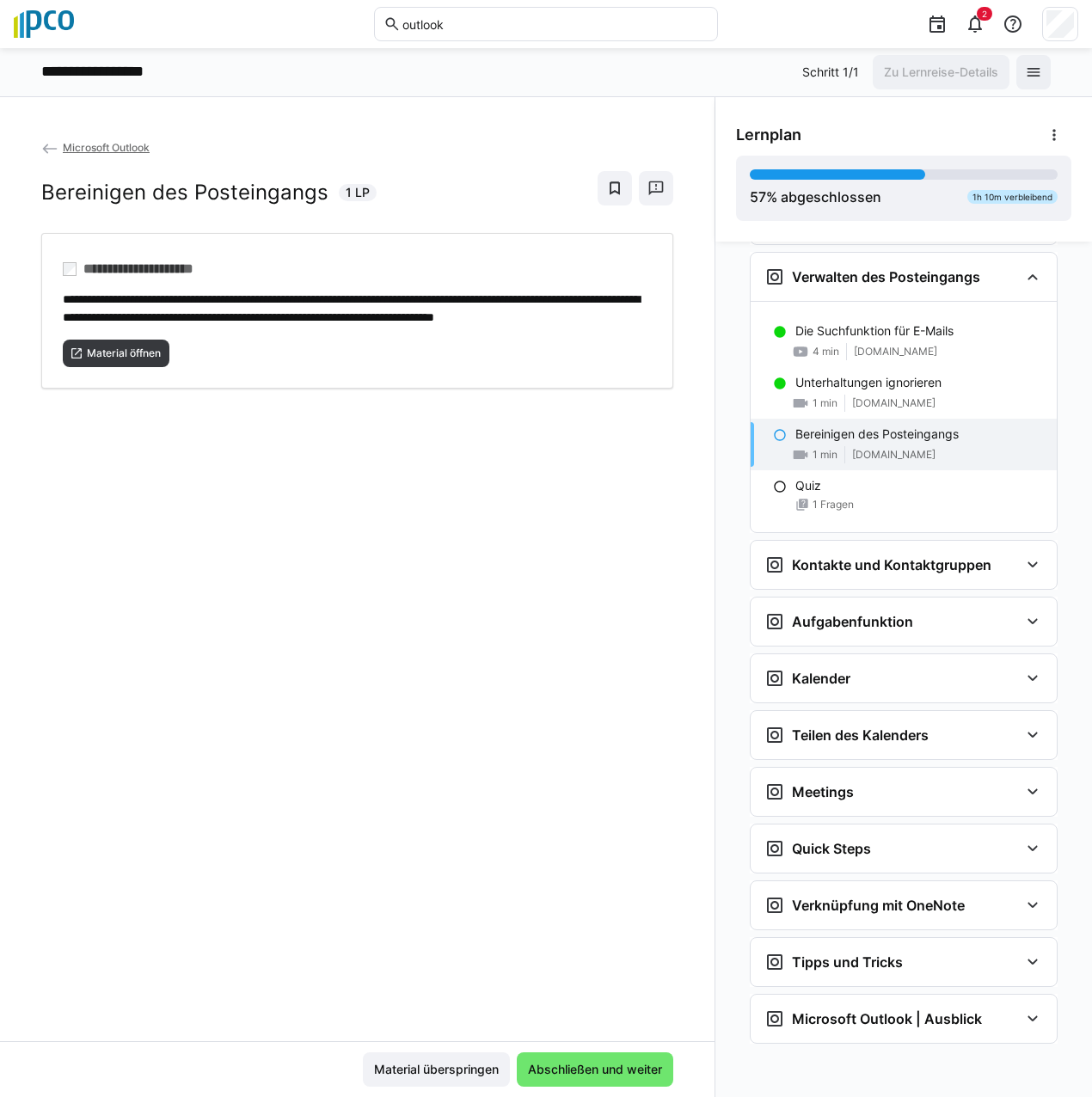
click at [845, 437] on p "Bereinigen des Posteingangs" at bounding box center [877, 434] width 164 height 17
click at [808, 432] on p "Bereinigen des Posteingangs" at bounding box center [877, 434] width 164 height 17
click at [133, 360] on span "Material öffnen" at bounding box center [123, 354] width 77 height 14
click at [588, 1054] on span "Abschließen und weiter" at bounding box center [595, 1070] width 157 height 35
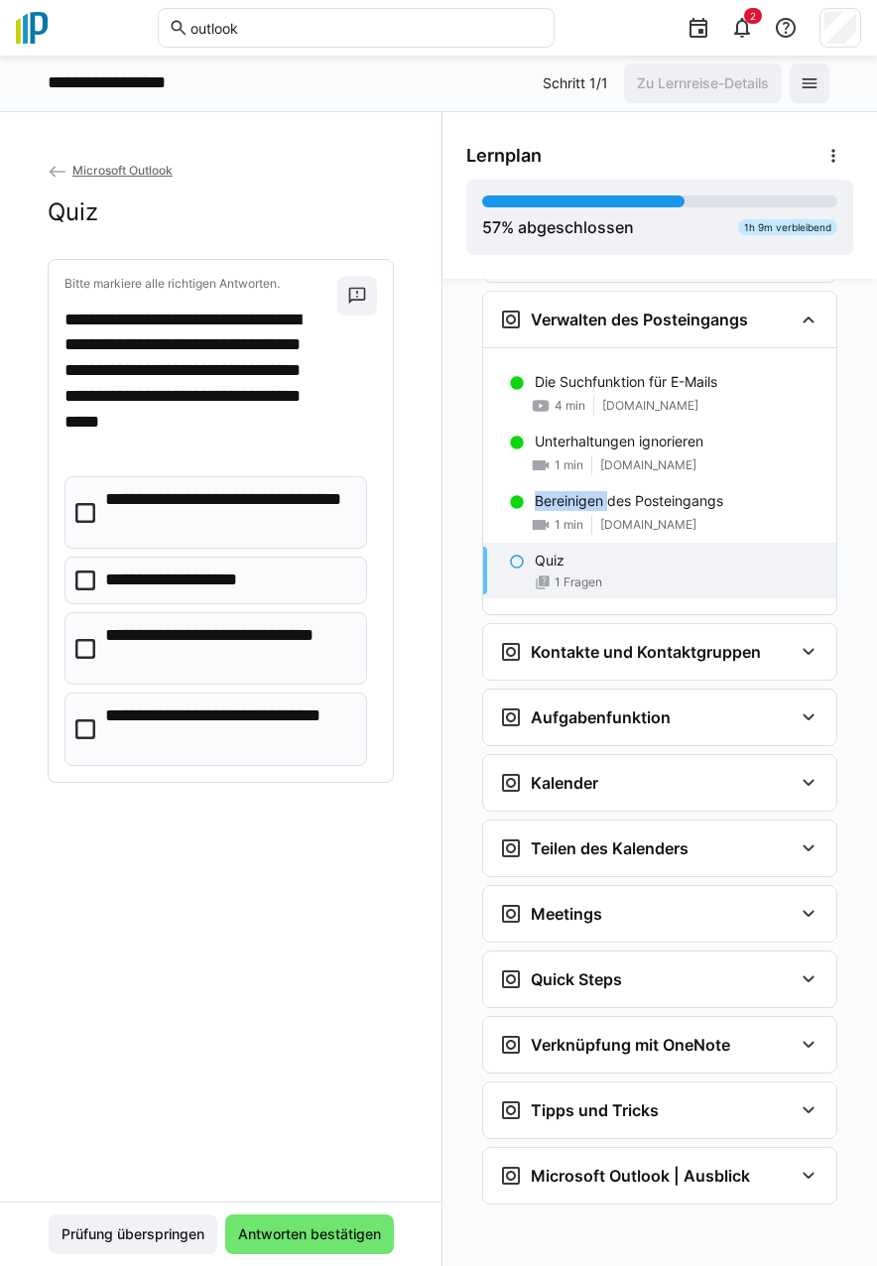
click at [70, 505] on eds-checkbox "**********" at bounding box center [215, 512] width 303 height 72
click at [81, 639] on icon at bounding box center [85, 649] width 20 height 20
click at [81, 723] on icon at bounding box center [85, 729] width 20 height 20
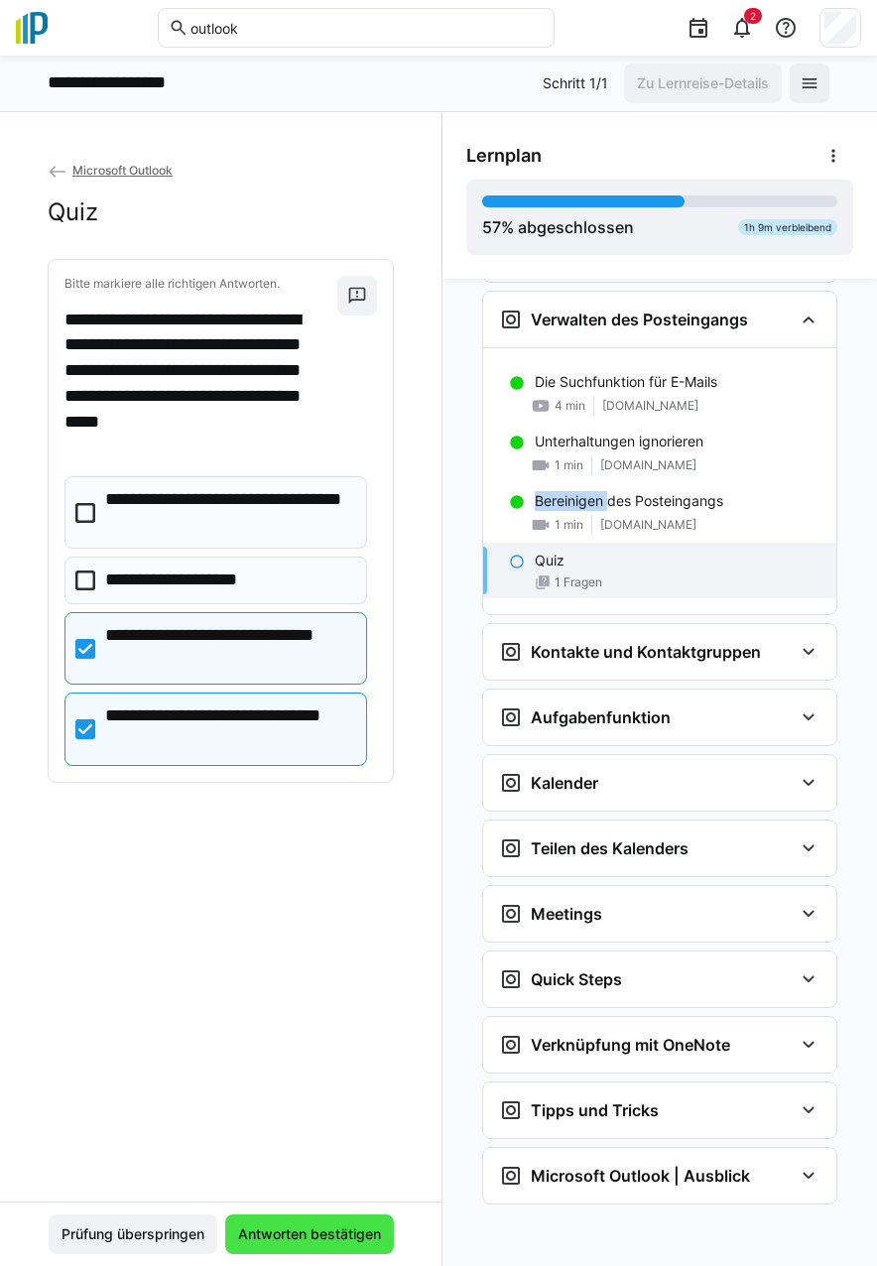
click at [311, 1215] on span "Antworten bestätigen" at bounding box center [309, 1235] width 169 height 40
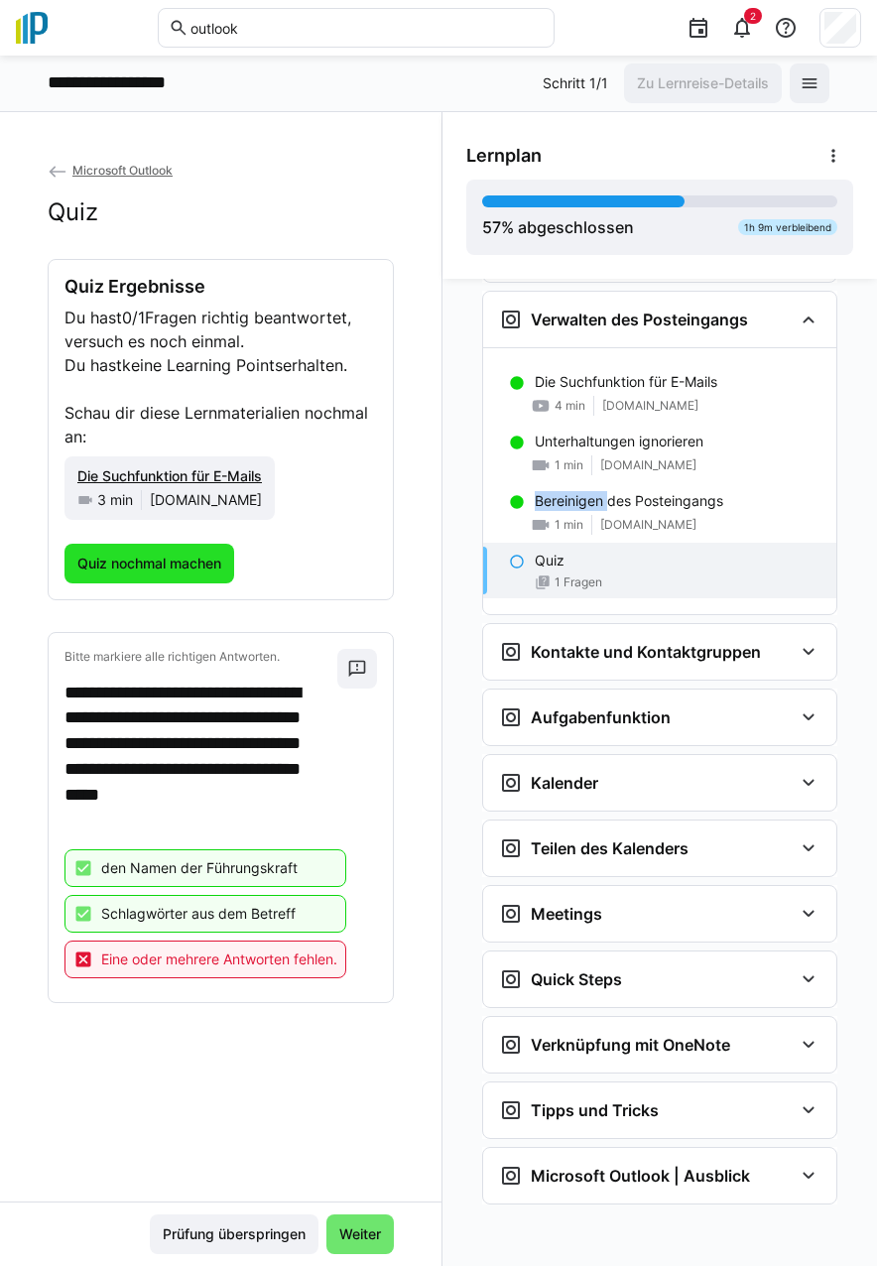
click at [144, 571] on span "Quiz nochmal machen" at bounding box center [149, 564] width 150 height 20
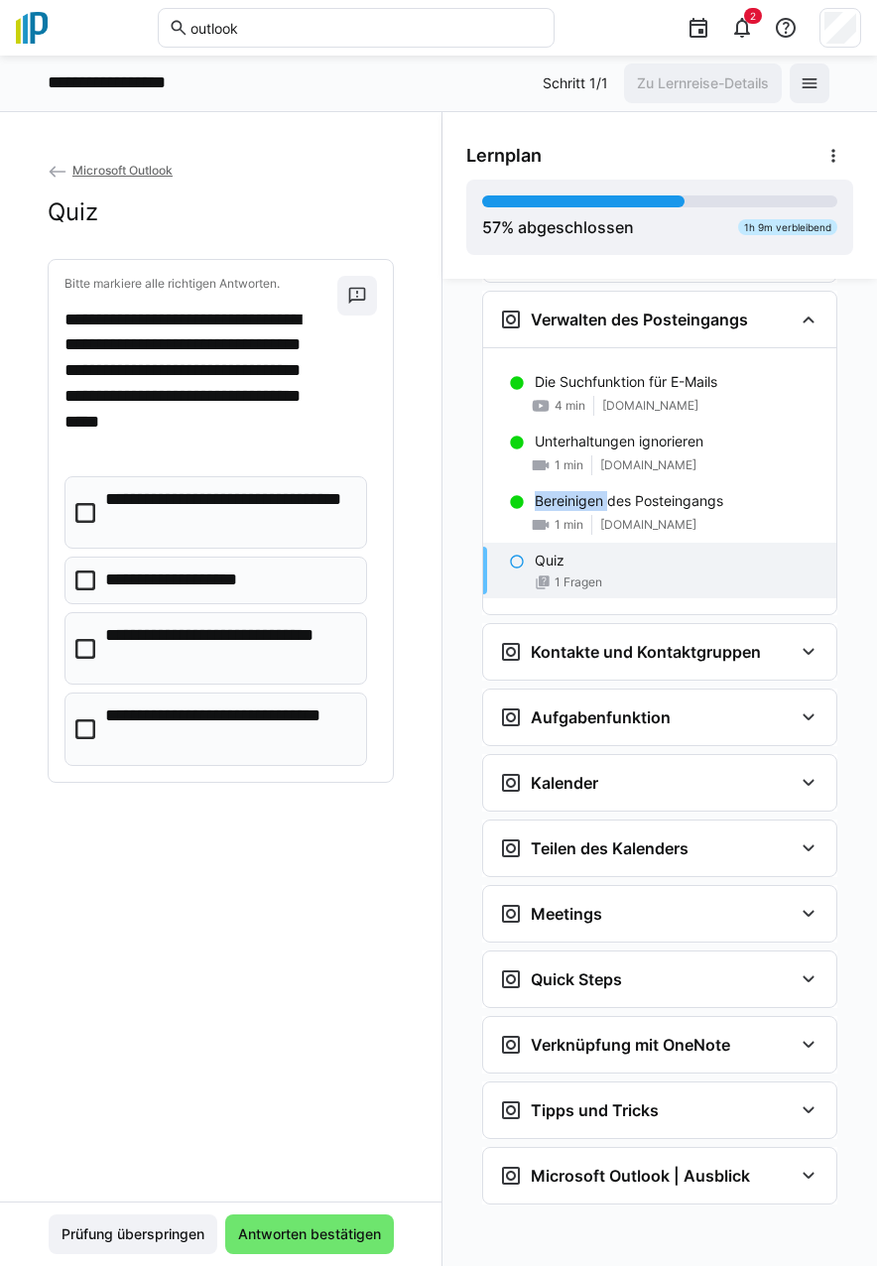
click at [75, 504] on icon at bounding box center [85, 513] width 20 height 20
click at [76, 651] on icon at bounding box center [85, 649] width 20 height 20
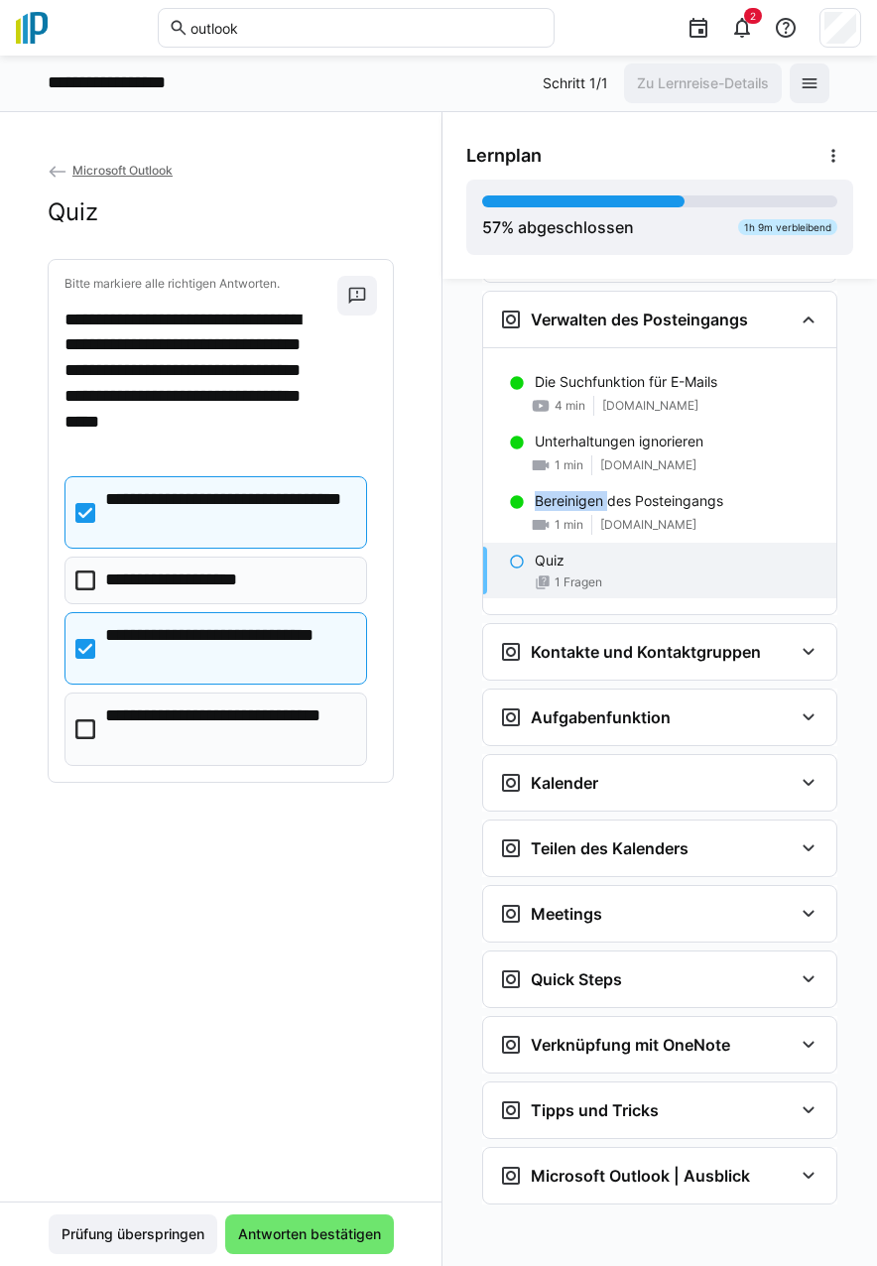
click at [72, 736] on eds-checkbox "**********" at bounding box center [215, 729] width 303 height 72
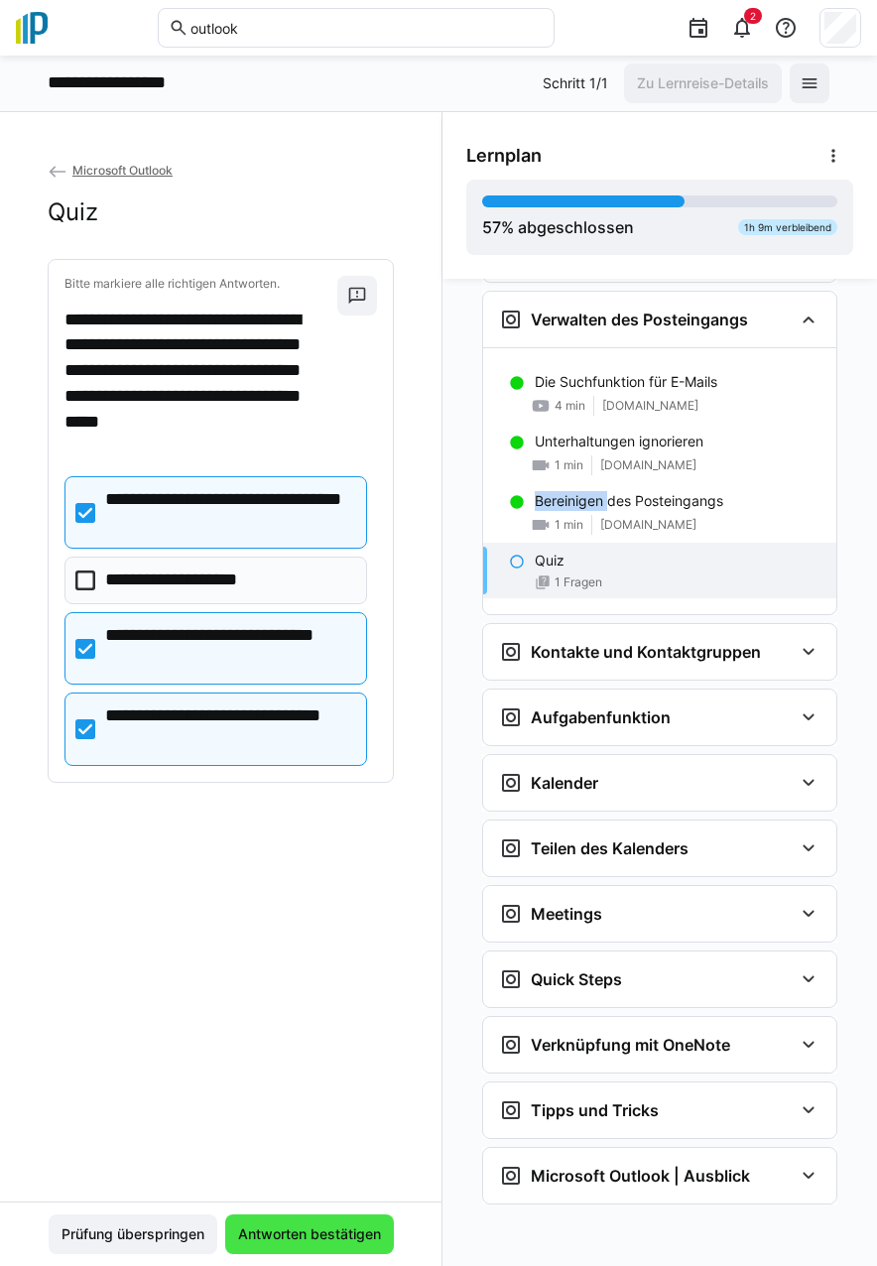
click at [302, 1224] on span "Antworten bestätigen" at bounding box center [309, 1234] width 149 height 20
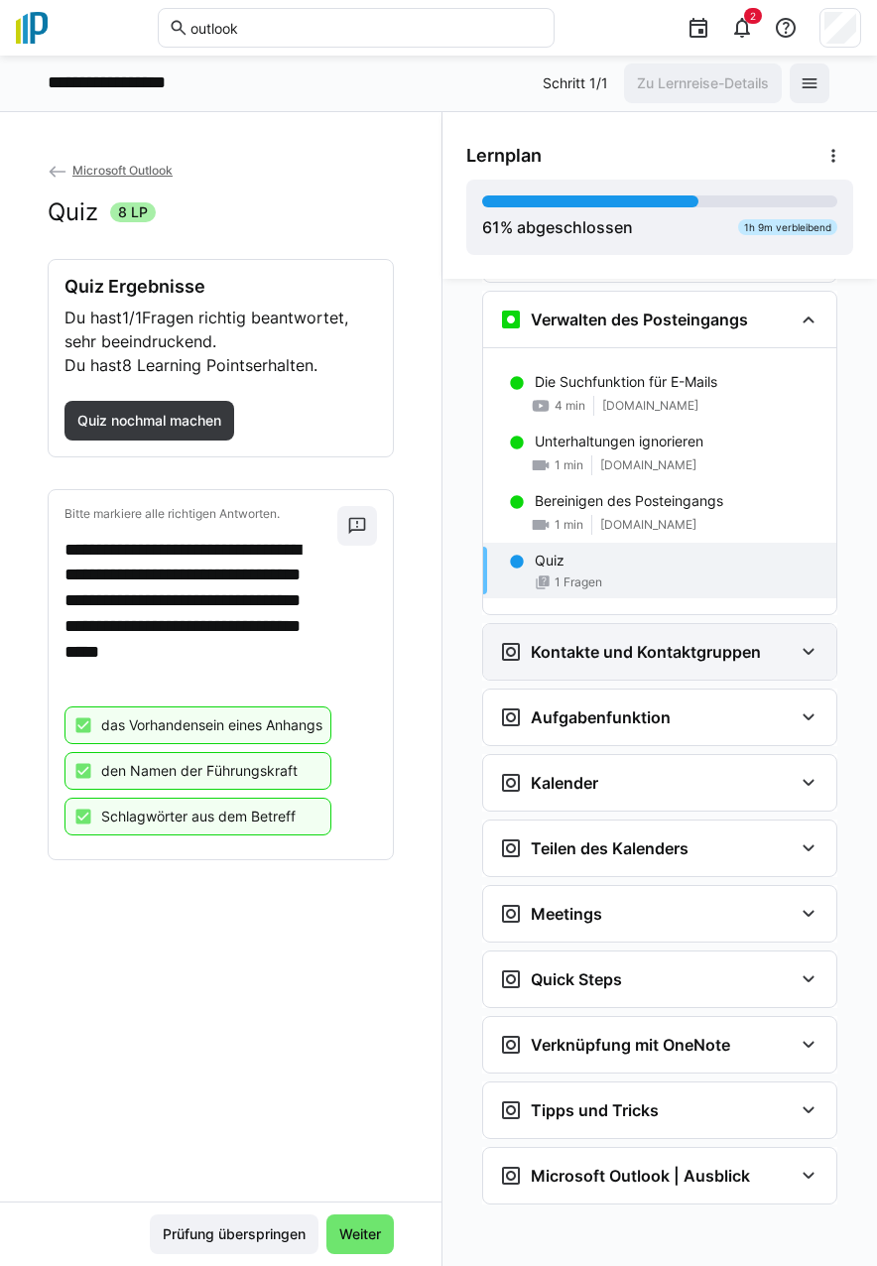
click at [806, 645] on eds-icon at bounding box center [809, 652] width 24 height 24
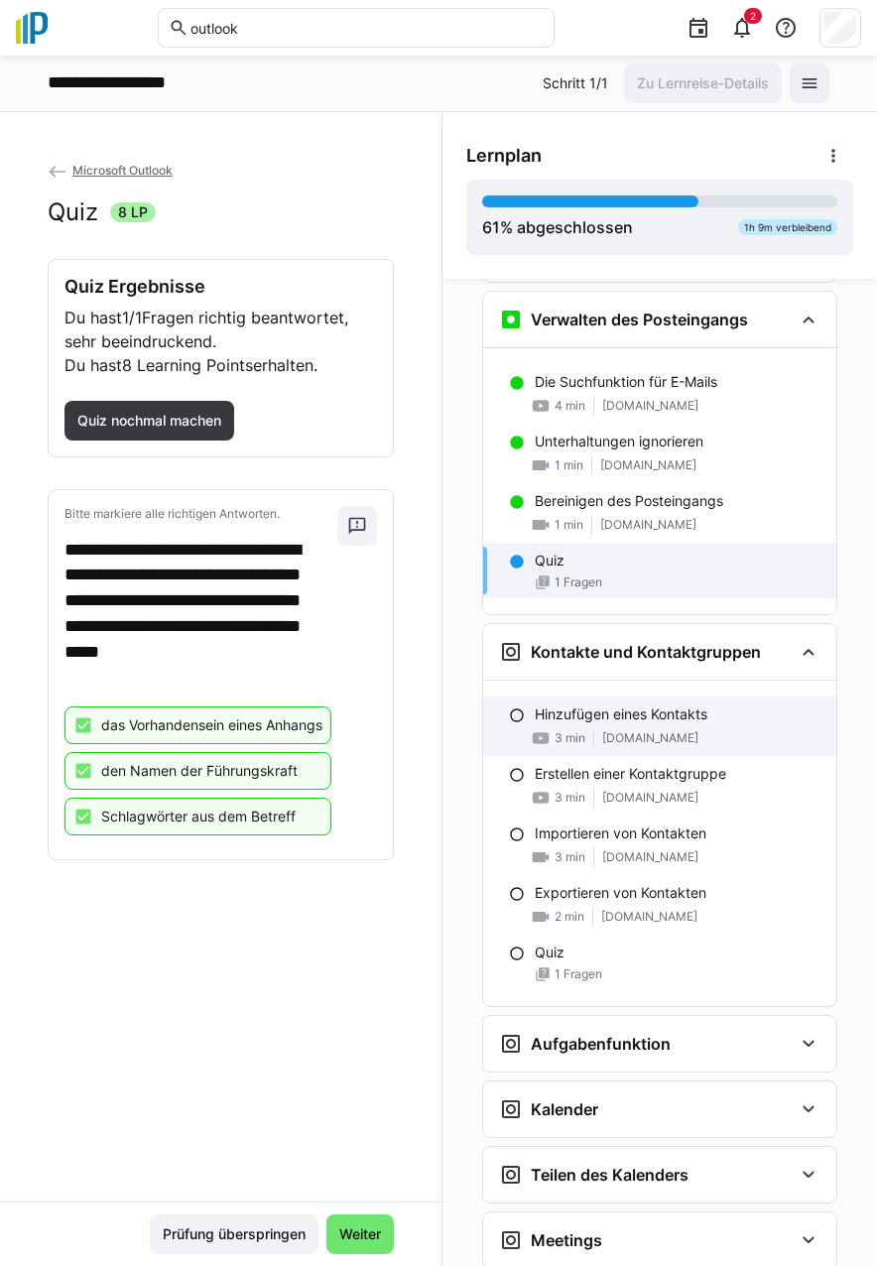
click at [613, 728] on div "3 min [DOMAIN_NAME]" at bounding box center [678, 738] width 286 height 20
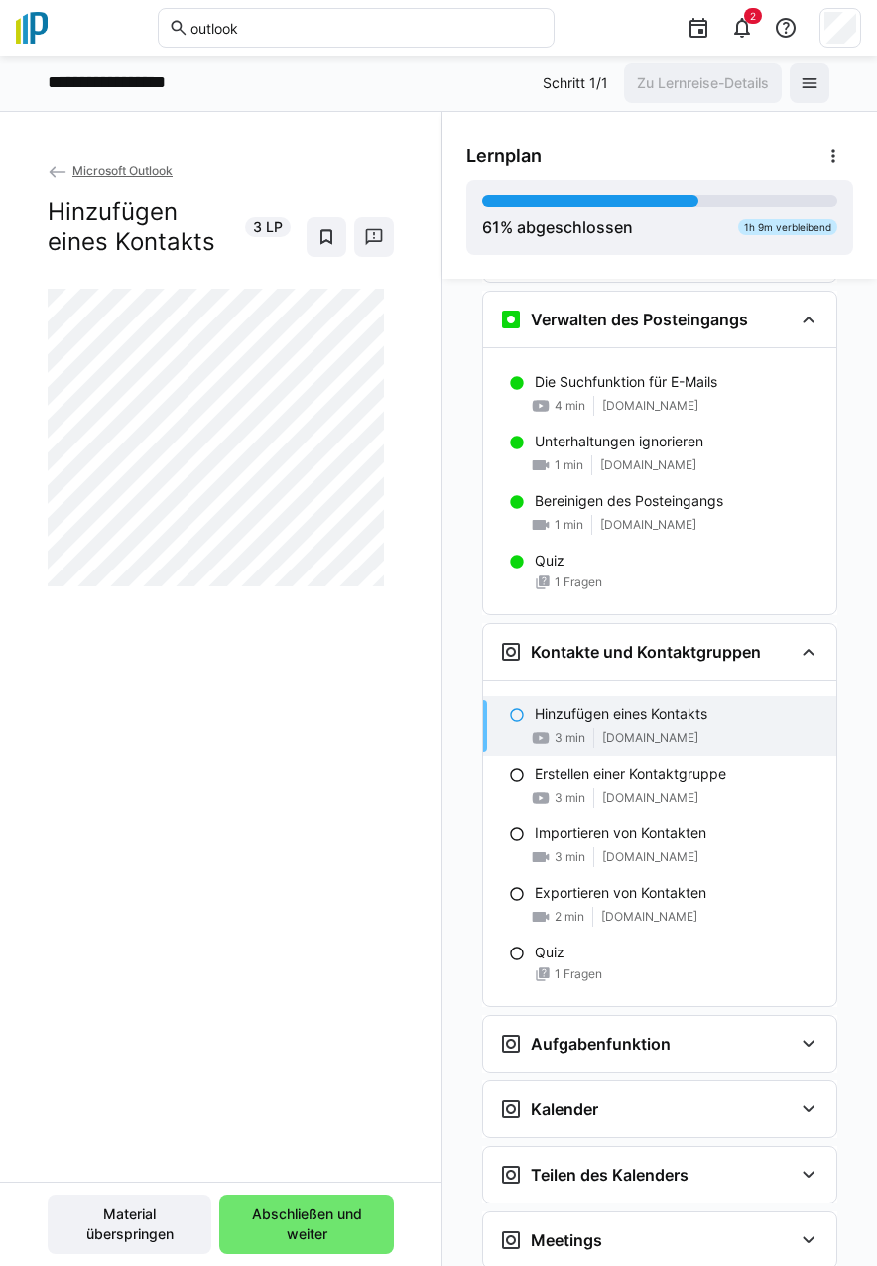
scroll to position [1711, 0]
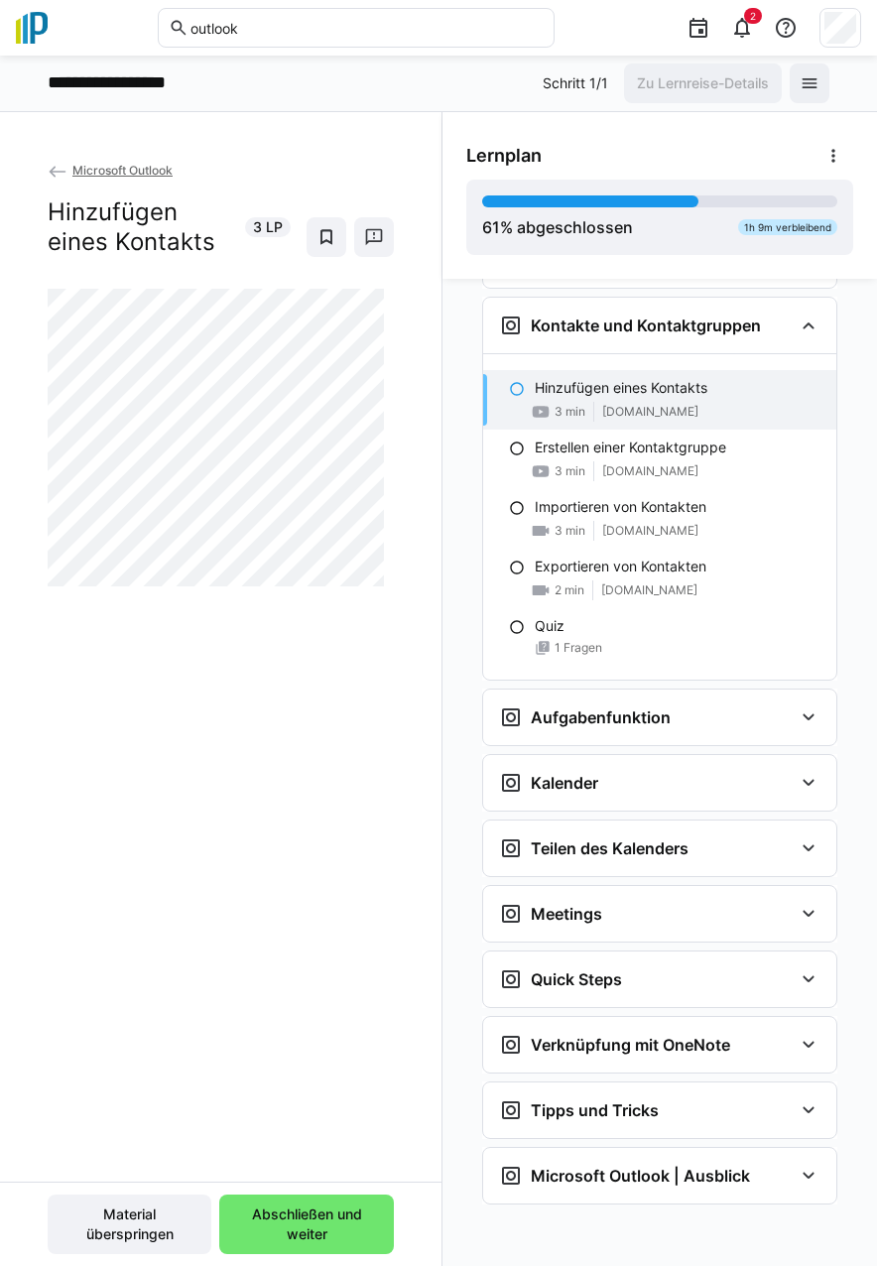
click at [531, 400] on div "Hinzufügen eines Kontakts 3 min [DOMAIN_NAME]" at bounding box center [659, 400] width 353 height 60
click at [596, 390] on p "Hinzufügen eines Kontakts" at bounding box center [621, 388] width 173 height 20
